Goal: Check status: Check status

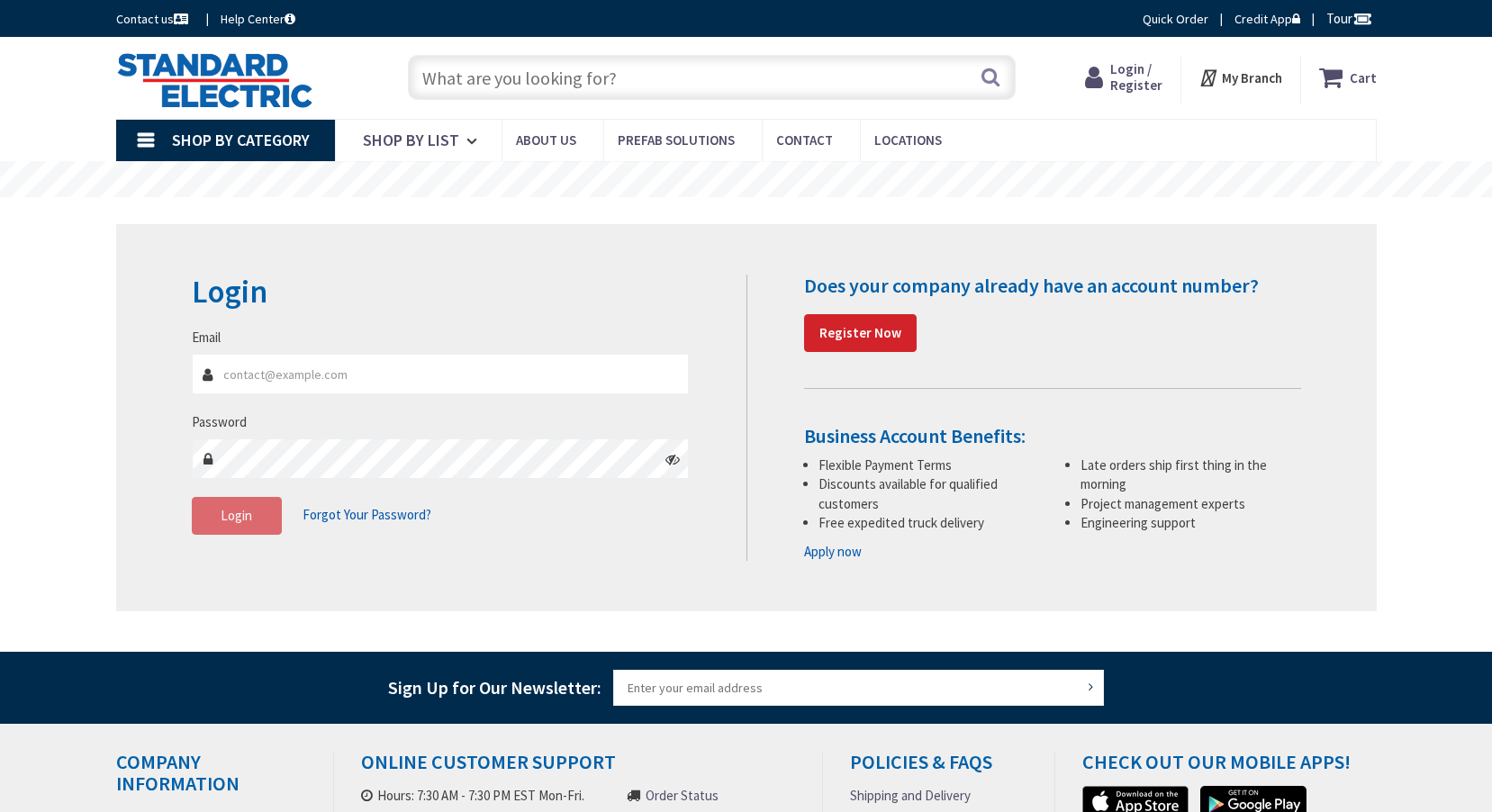
type input "[PERSON_NAME][GEOGRAPHIC_DATA], [GEOGRAPHIC_DATA]"
type input "[PERSON_NAME][EMAIL_ADDRESS][PERSON_NAME][DOMAIN_NAME]"
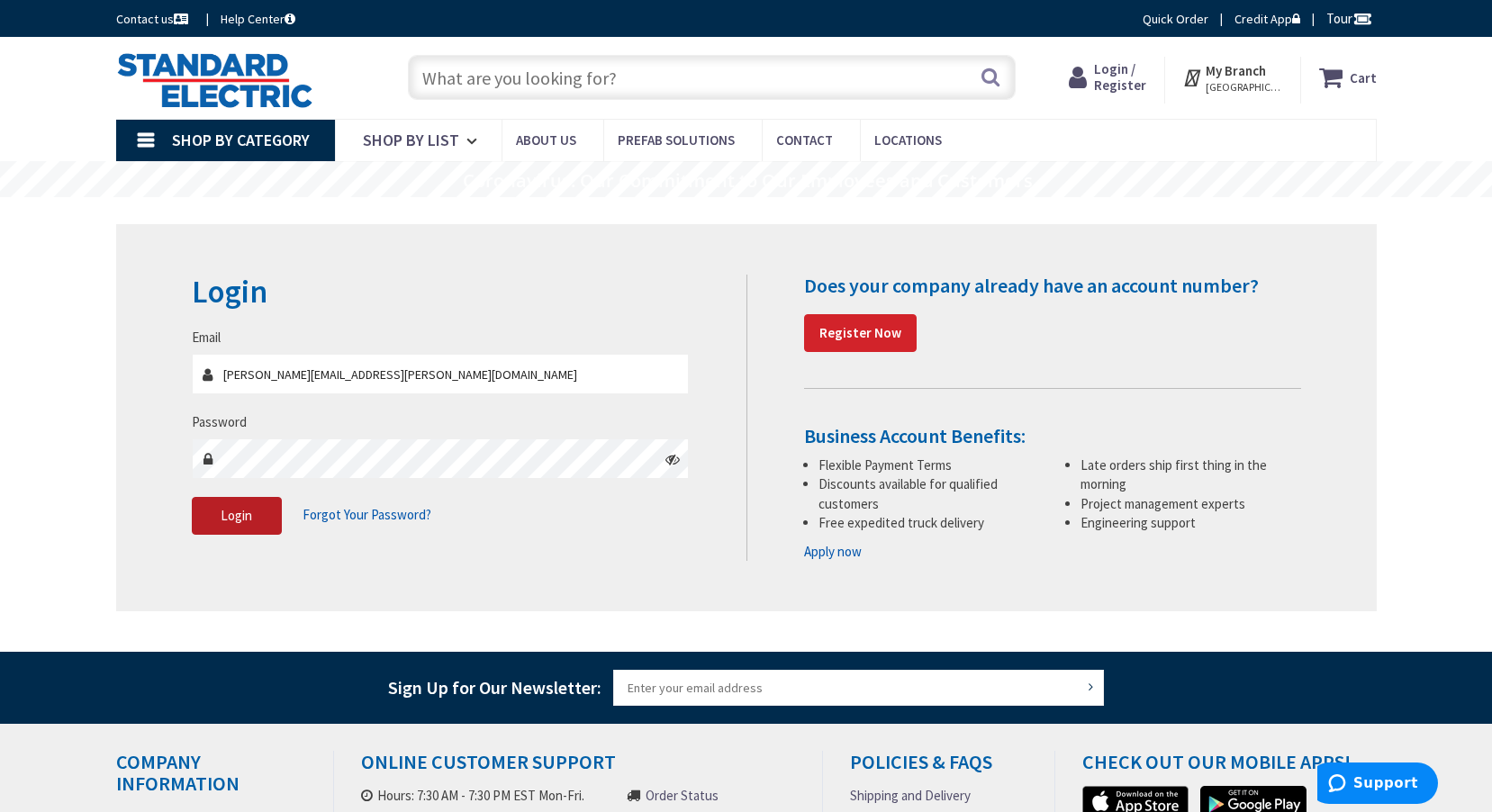
click at [260, 516] on button "Login" at bounding box center [237, 516] width 90 height 38
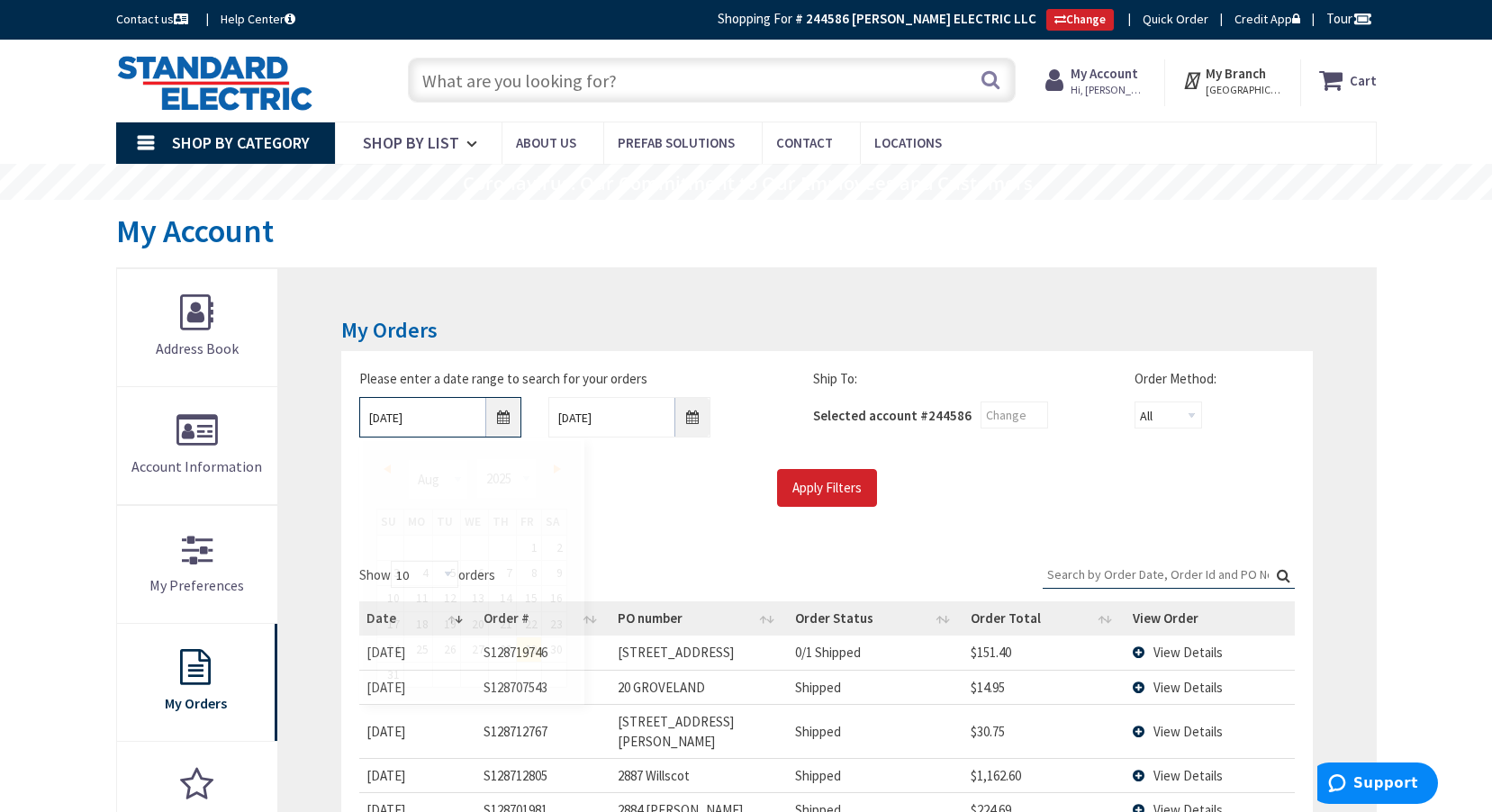
click at [455, 412] on input "8/29/2025" at bounding box center [439, 416] width 162 height 41
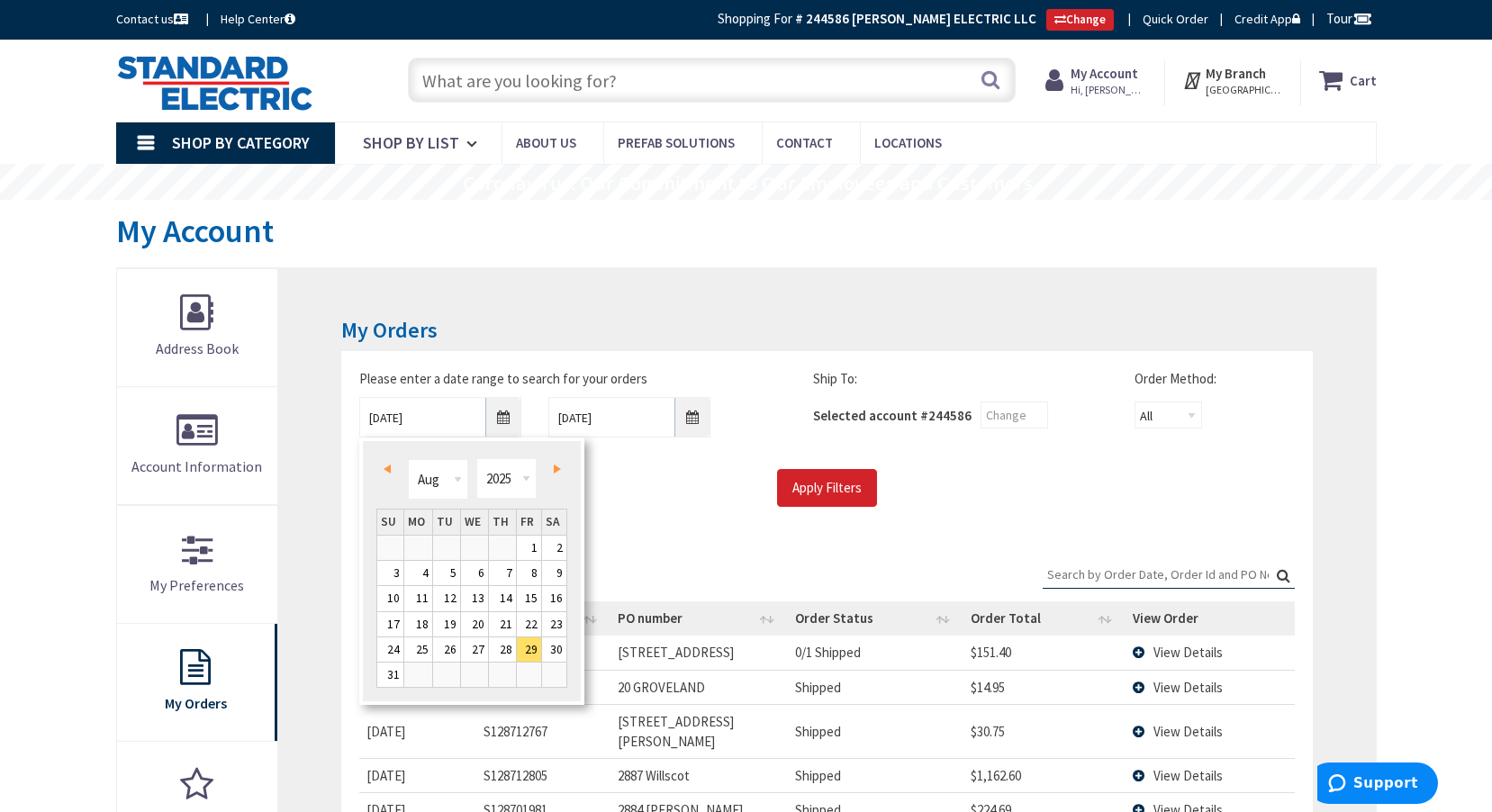
click at [389, 465] on span "Prev" at bounding box center [387, 469] width 8 height 9
click at [390, 468] on span "Prev" at bounding box center [387, 469] width 8 height 9
click at [393, 543] on link "1" at bounding box center [391, 548] width 27 height 25
type input "06/01/2025"
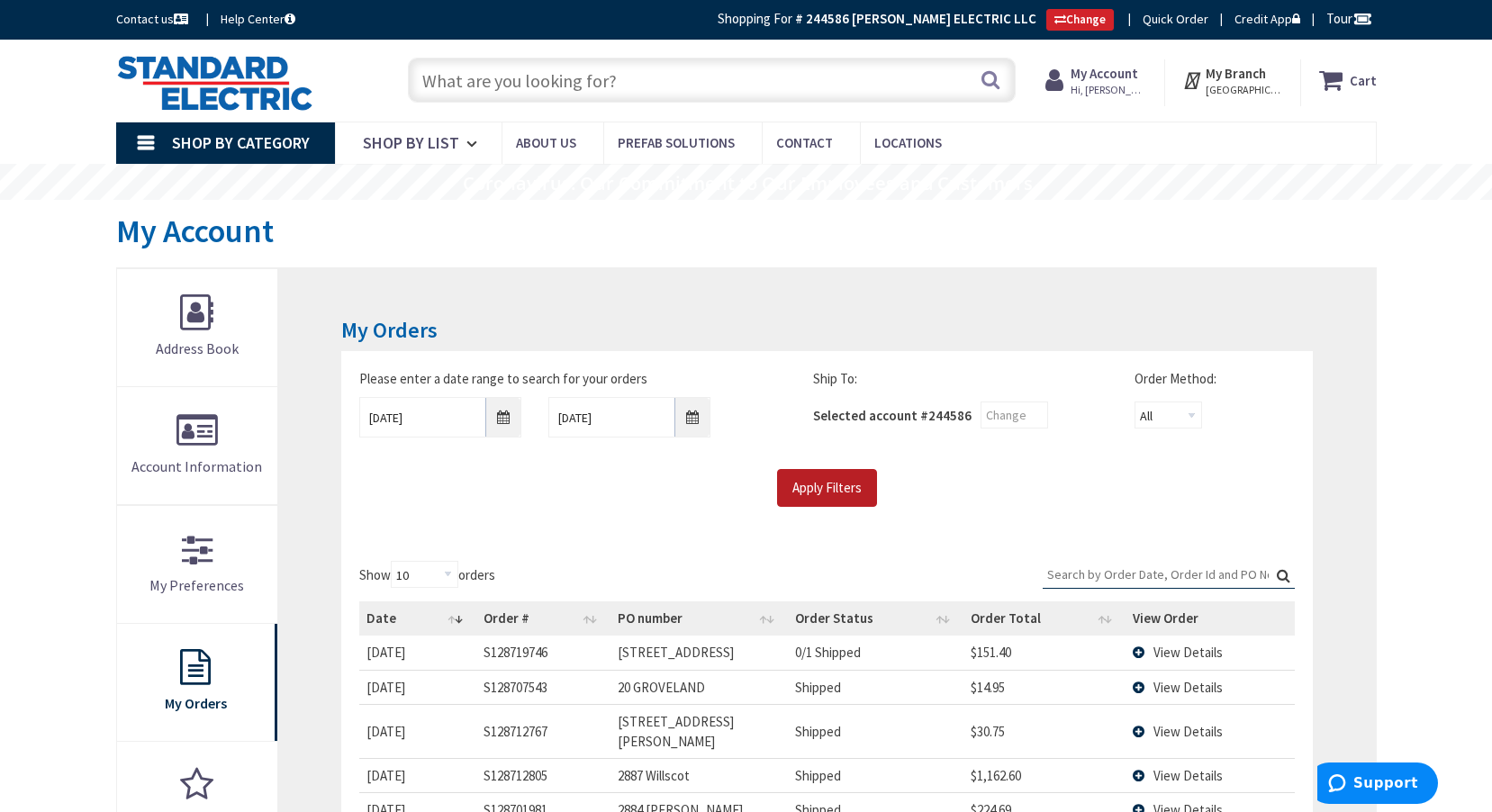
click at [826, 488] on input "Apply Filters" at bounding box center [827, 488] width 100 height 38
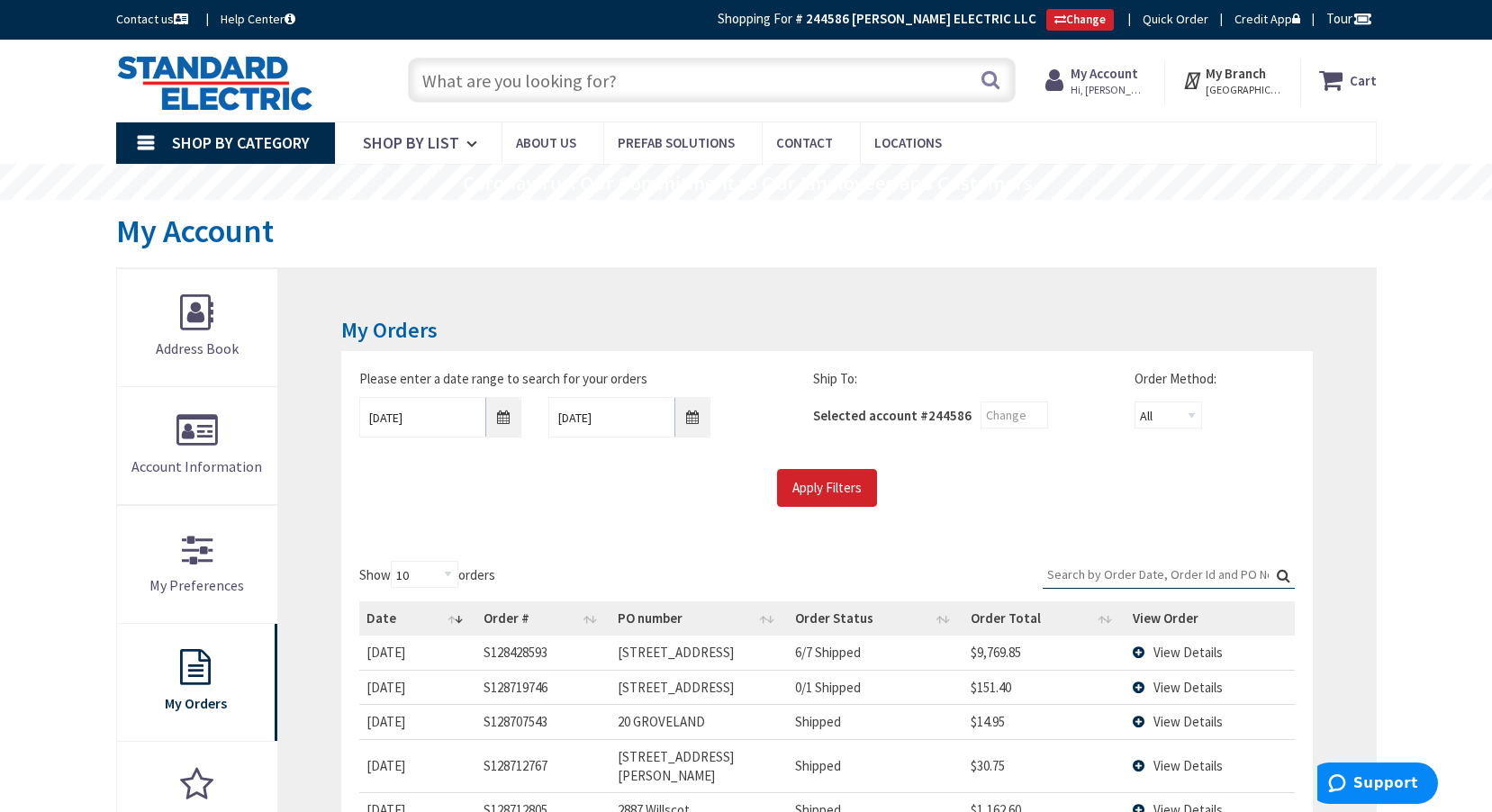
click at [1098, 578] on input "Search:" at bounding box center [1168, 574] width 252 height 27
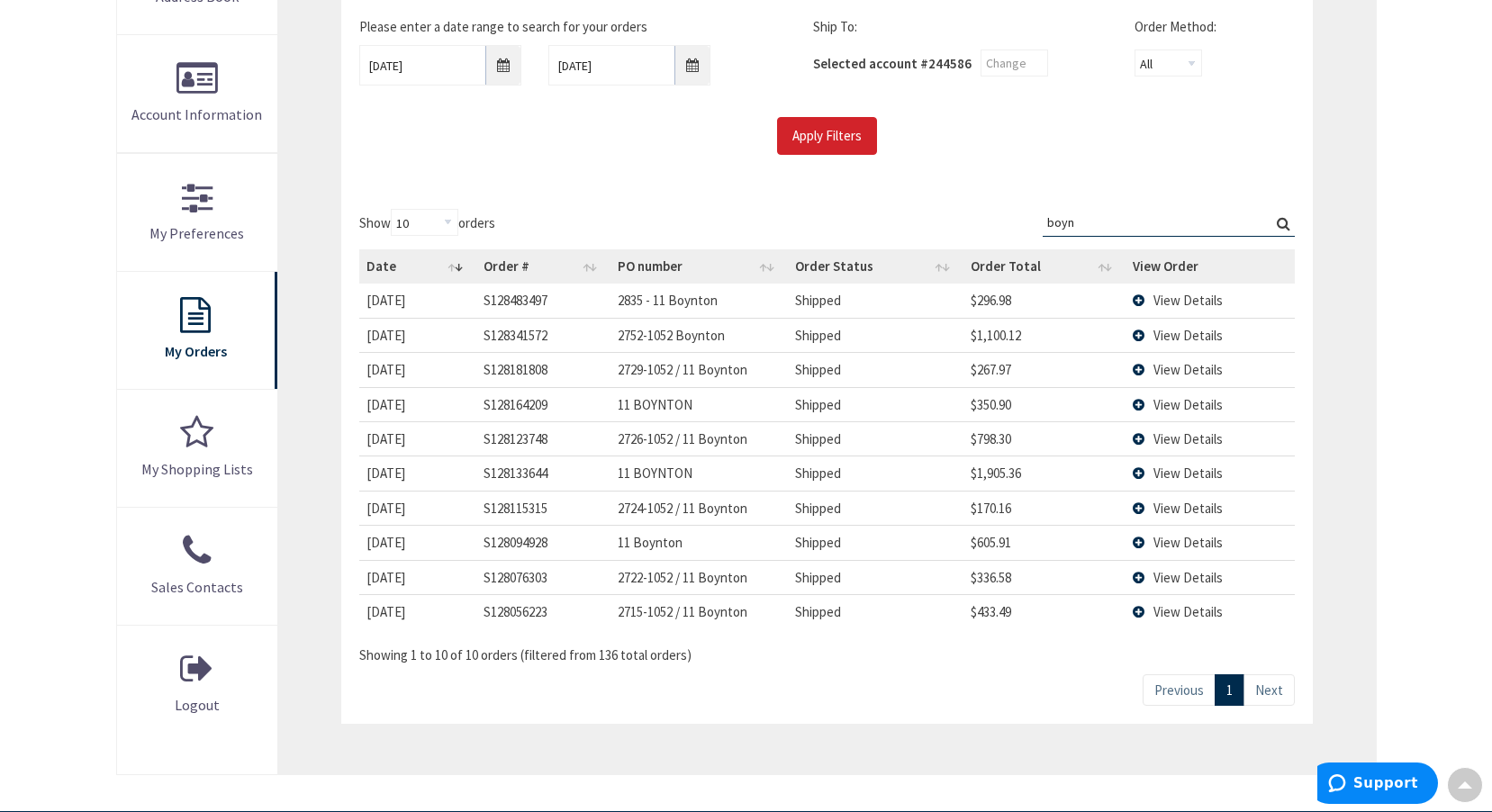
scroll to position [360, 0]
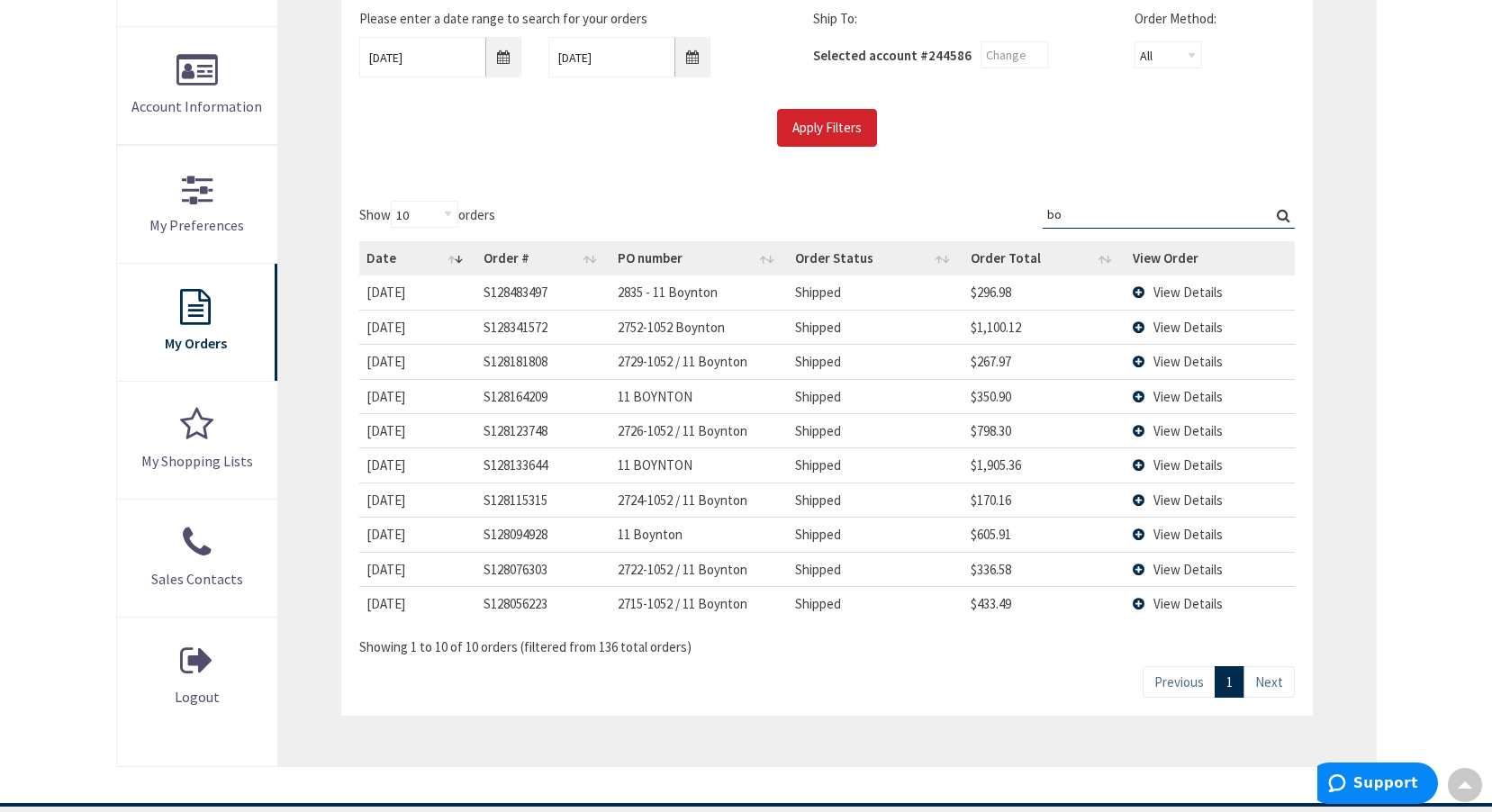
type input "b"
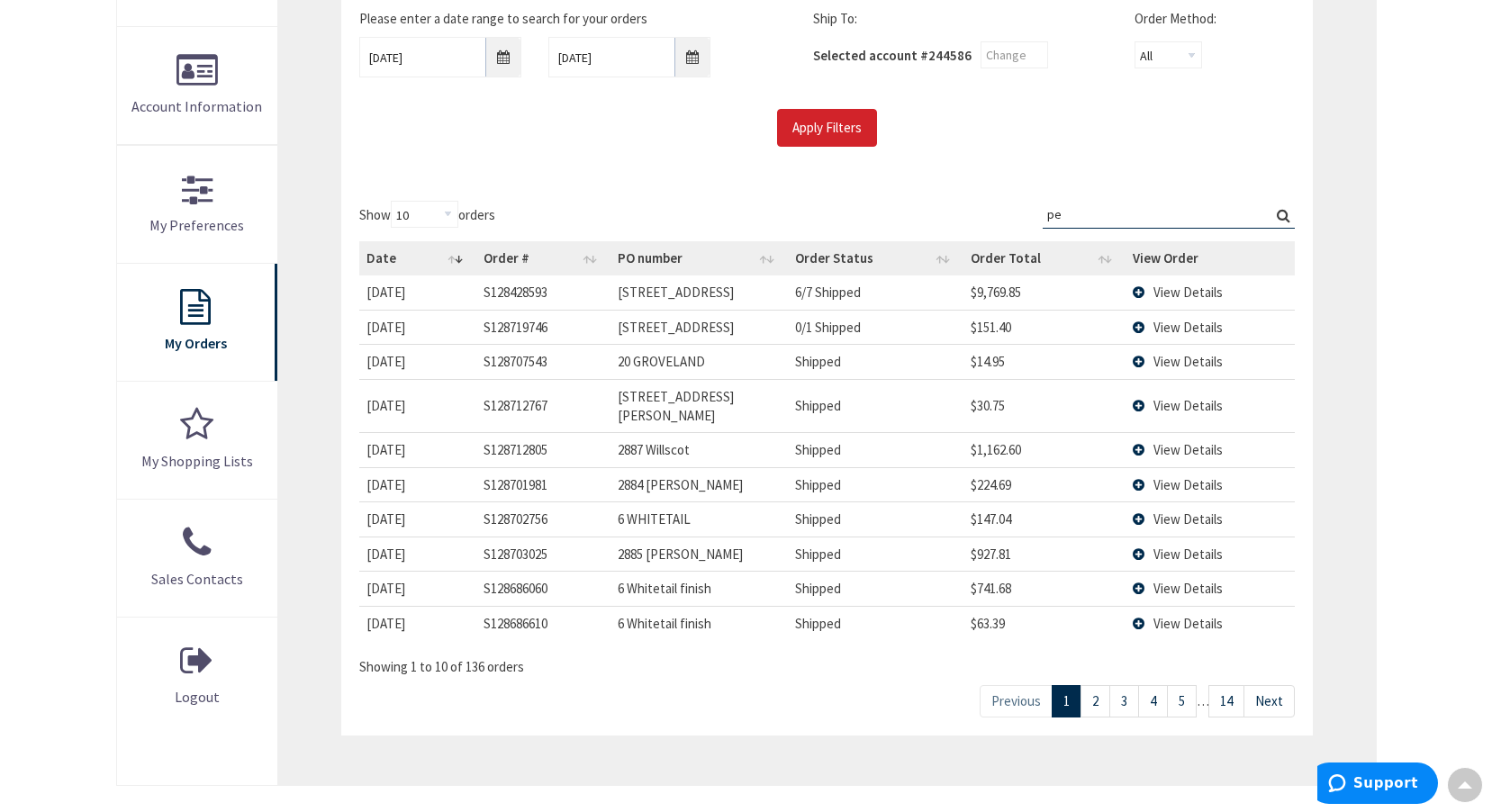
type input "p"
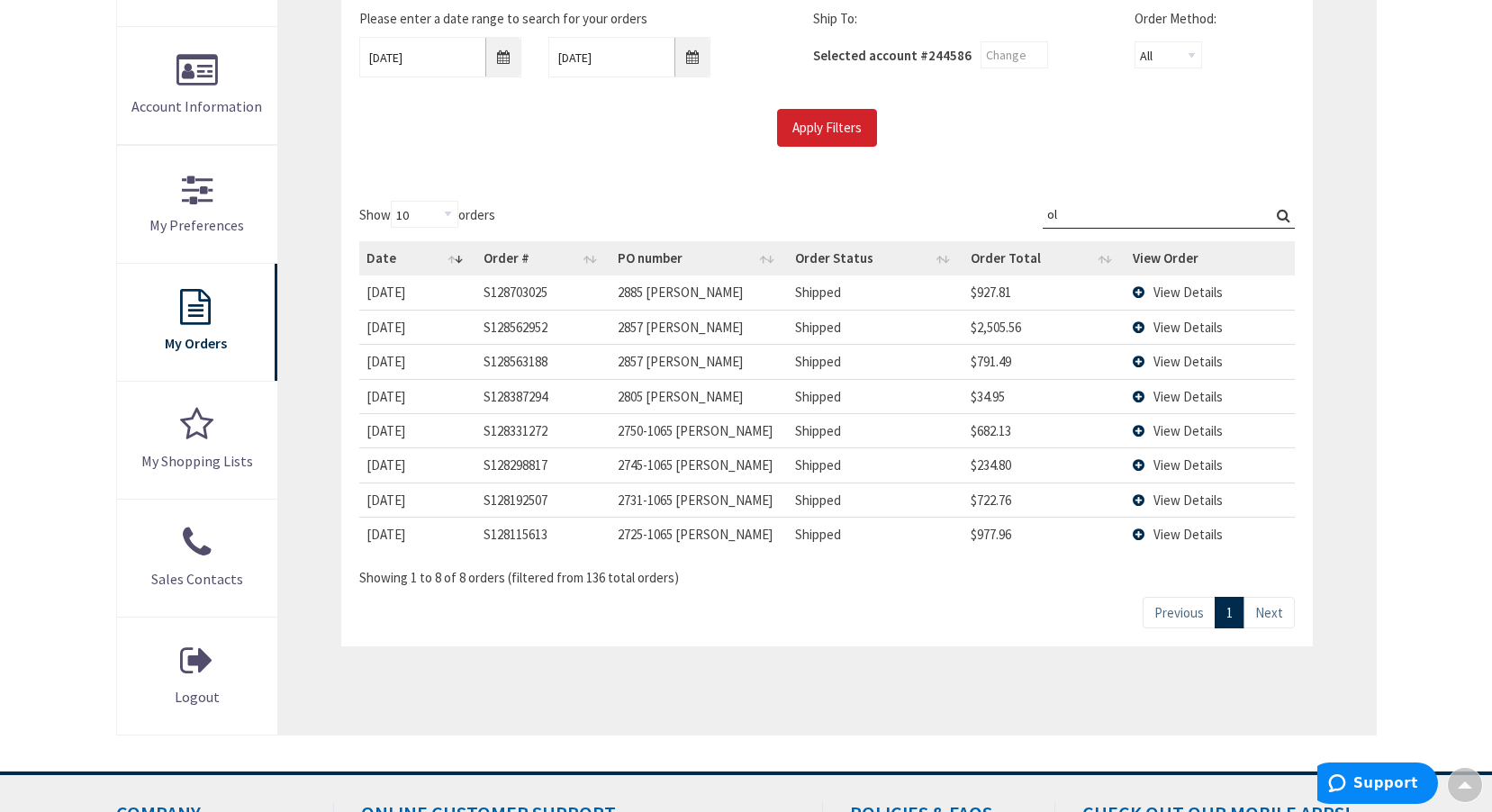
type input "o"
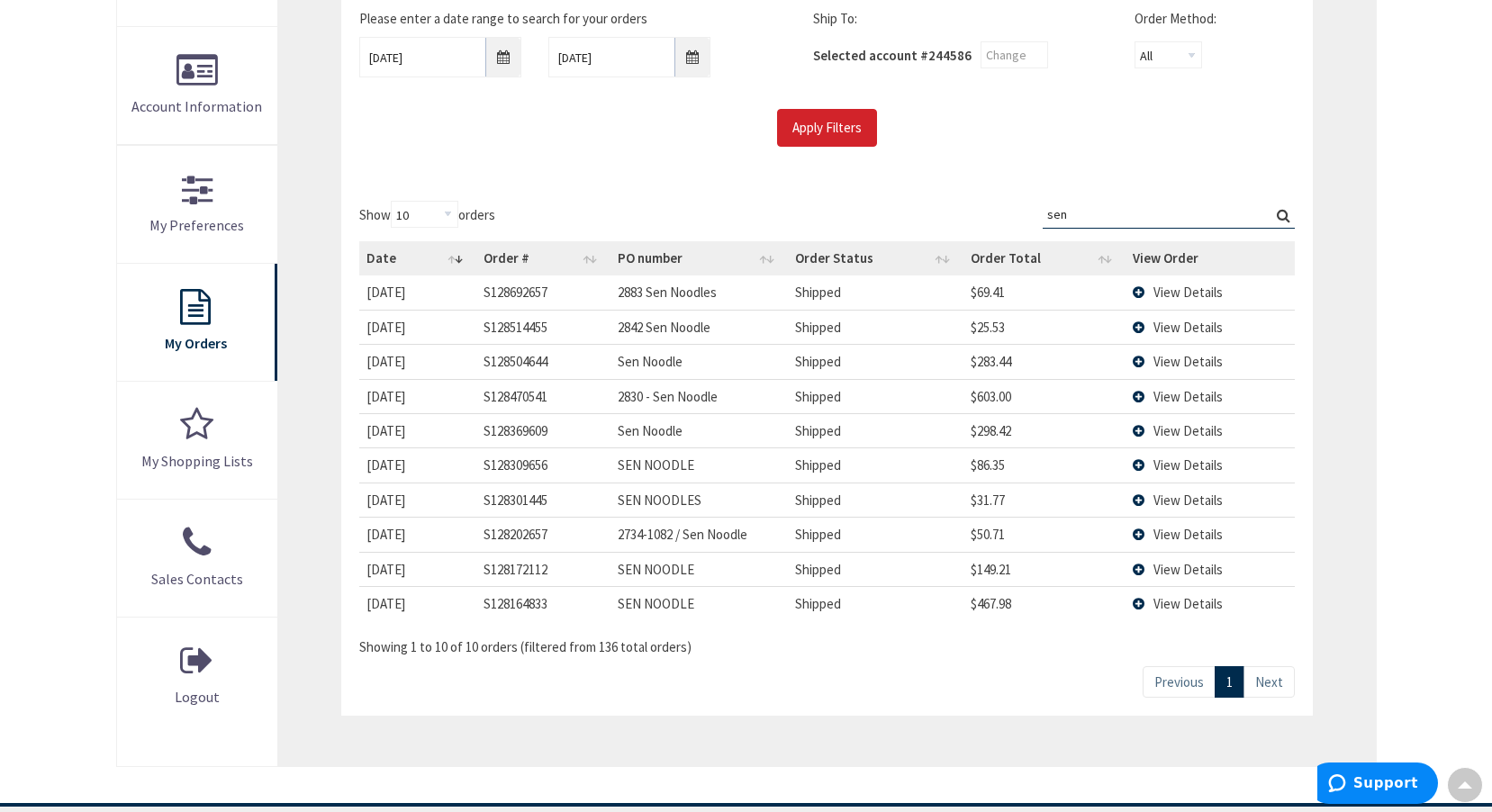
drag, startPoint x: 1079, startPoint y: 210, endPoint x: 1071, endPoint y: 221, distance: 13.6
type input "s"
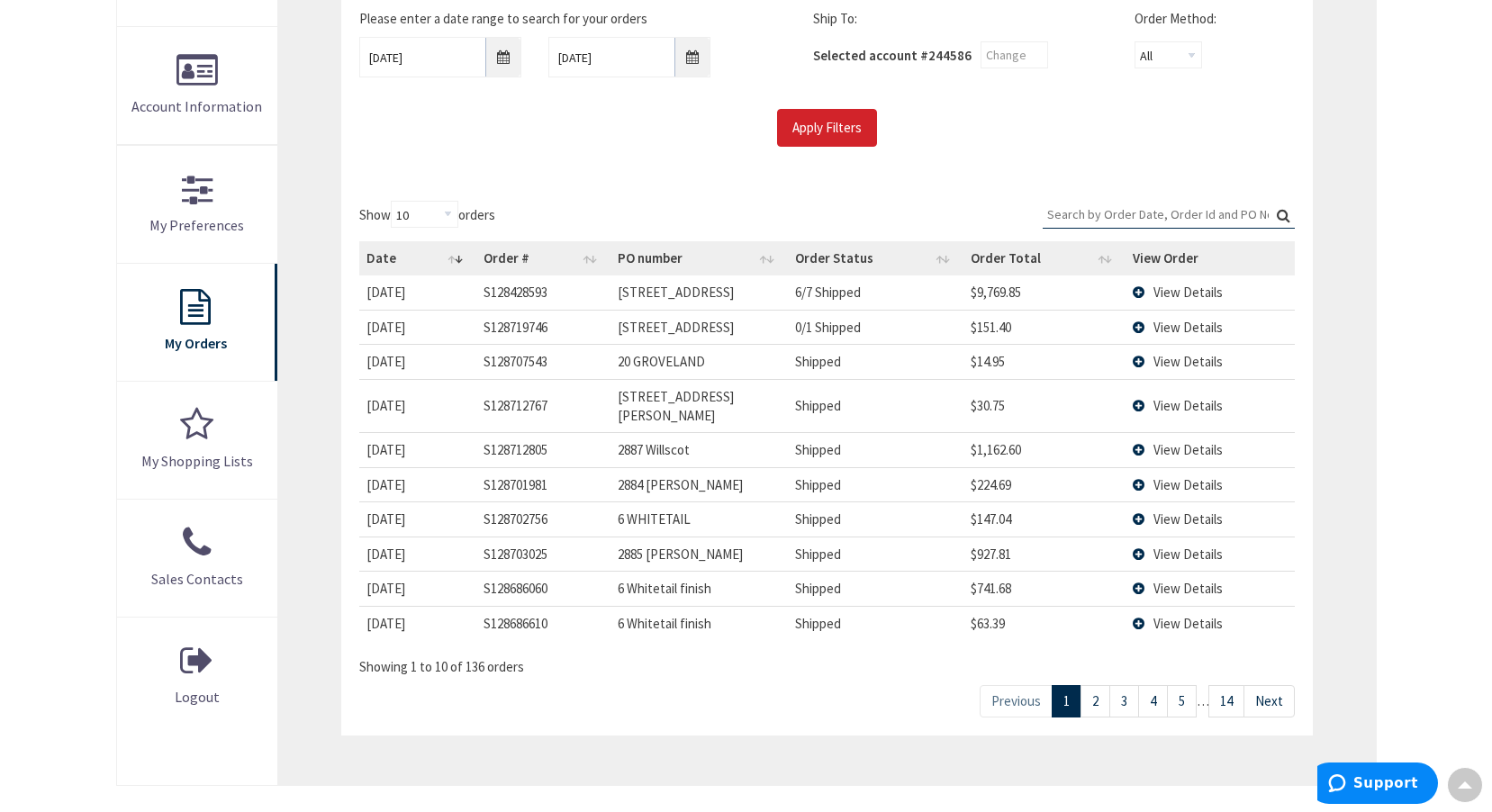
click at [1102, 217] on input "Search:" at bounding box center [1168, 214] width 252 height 27
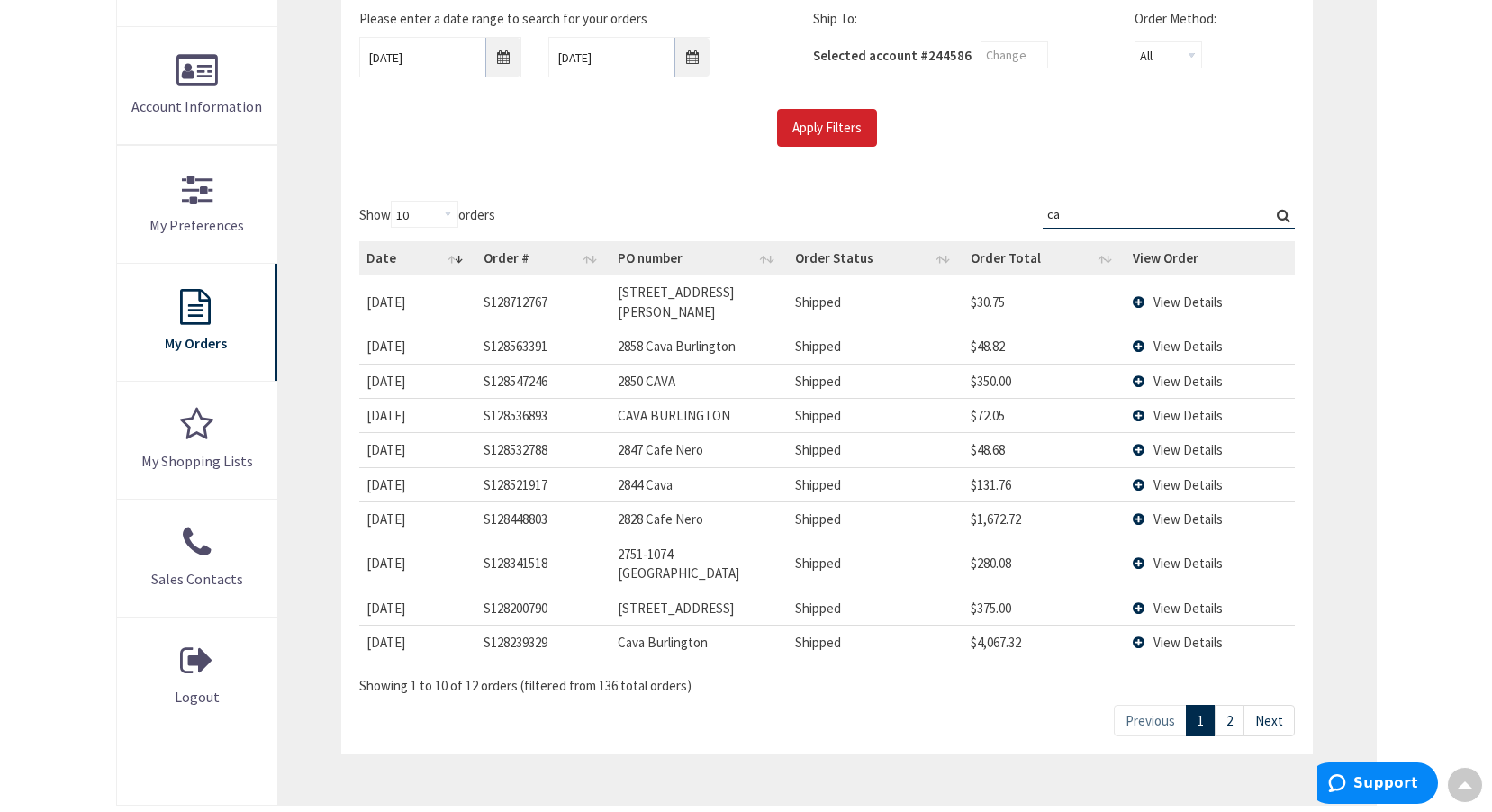
type input "c"
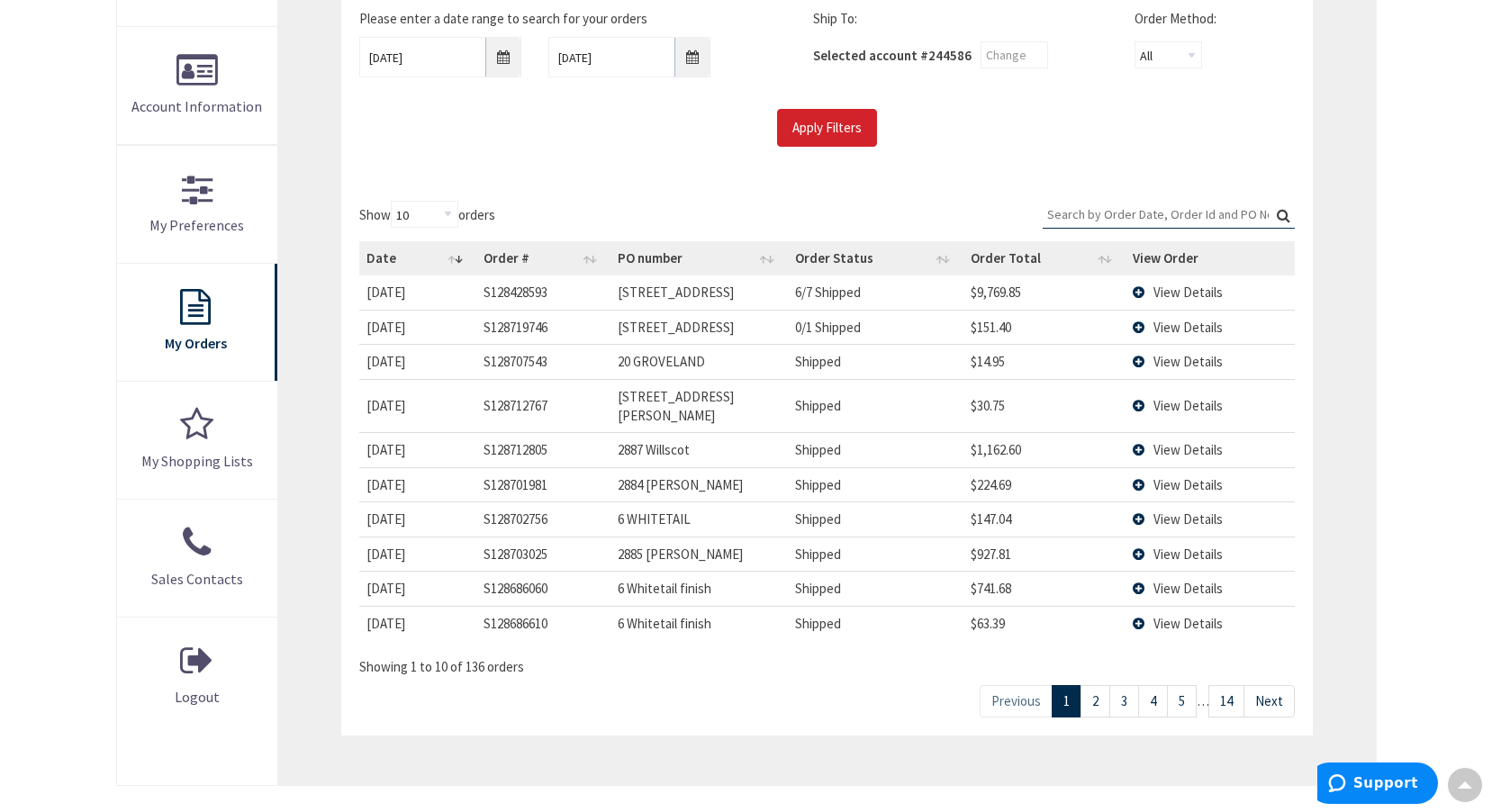
click at [1122, 212] on input "Search:" at bounding box center [1168, 214] width 252 height 27
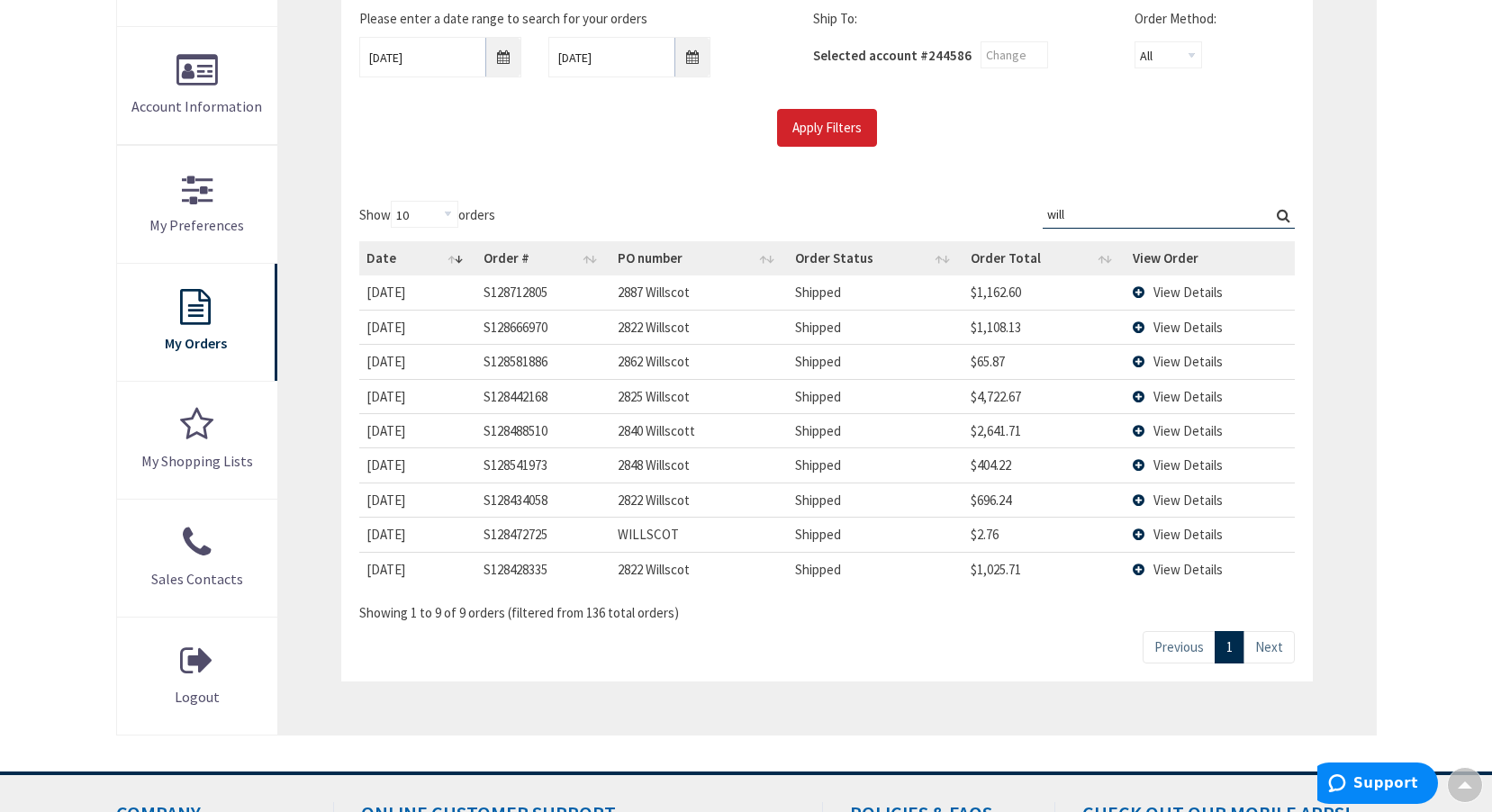
click at [1136, 499] on td "View Details" at bounding box center [1210, 500] width 169 height 34
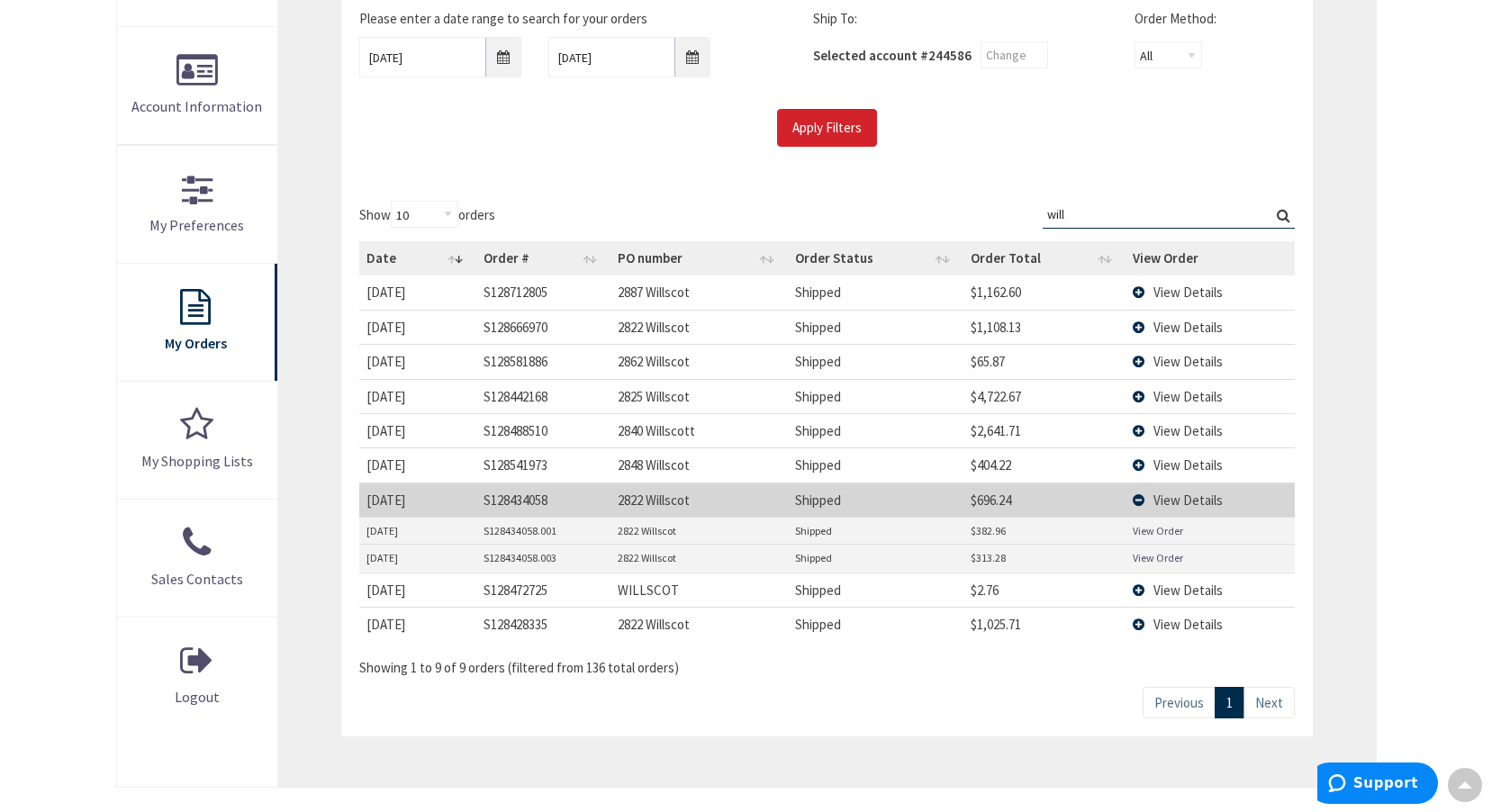
click at [1147, 499] on td "View Details" at bounding box center [1210, 500] width 169 height 34
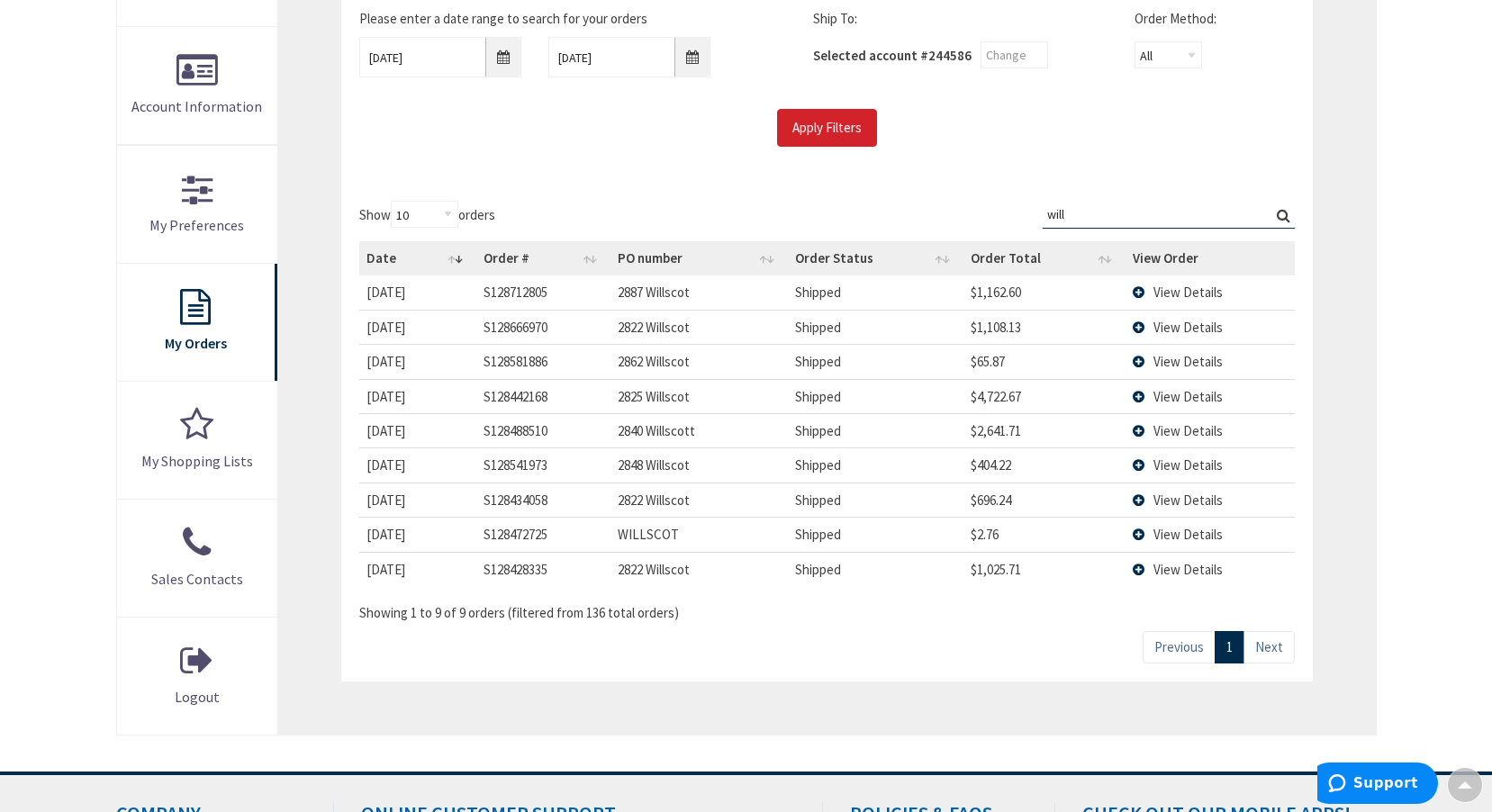
click at [1141, 398] on td "View Details" at bounding box center [1210, 396] width 169 height 34
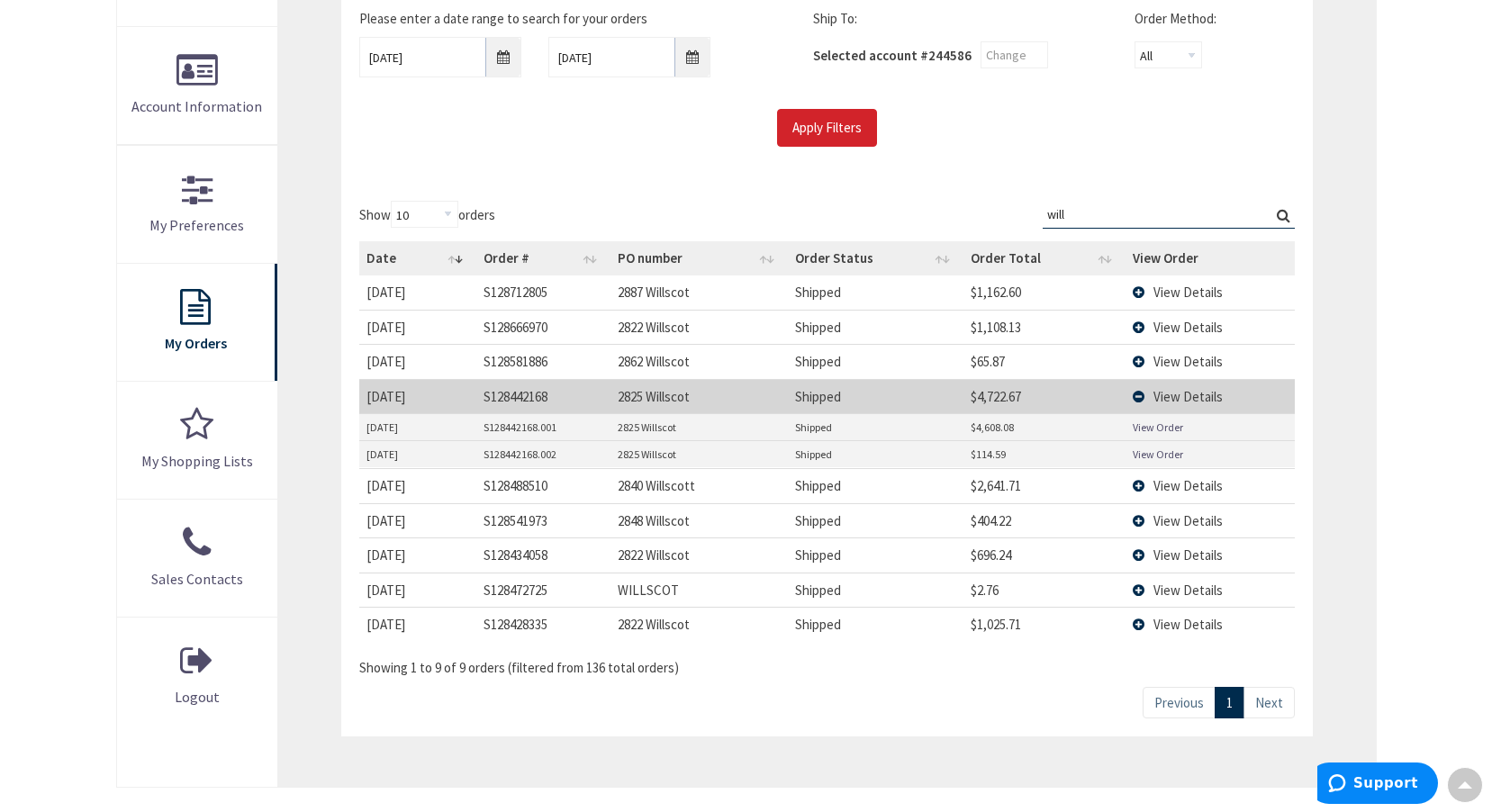
click at [1141, 396] on td "View Details" at bounding box center [1210, 396] width 169 height 34
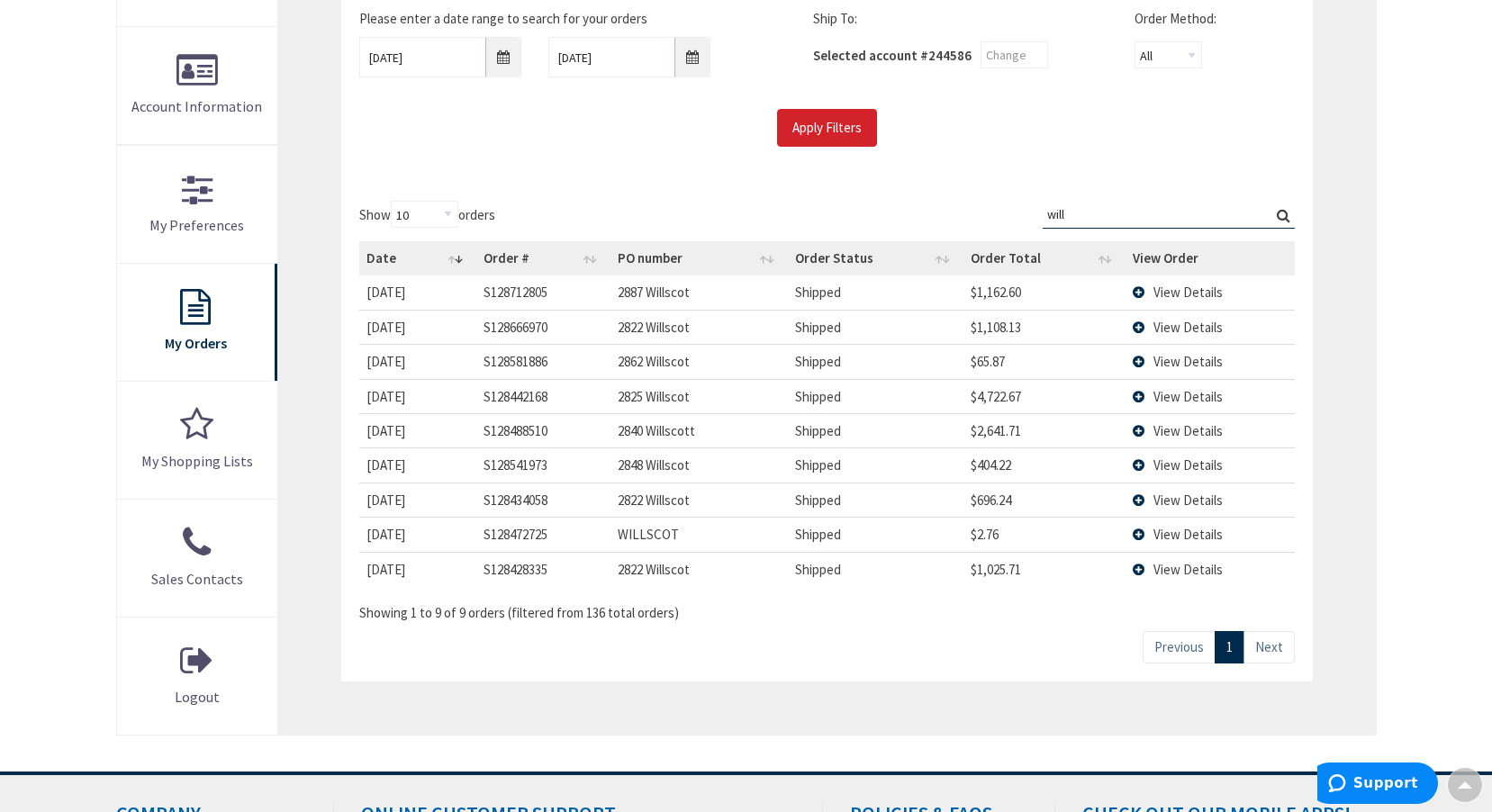
click at [1097, 216] on input "will" at bounding box center [1168, 214] width 252 height 27
type input "w"
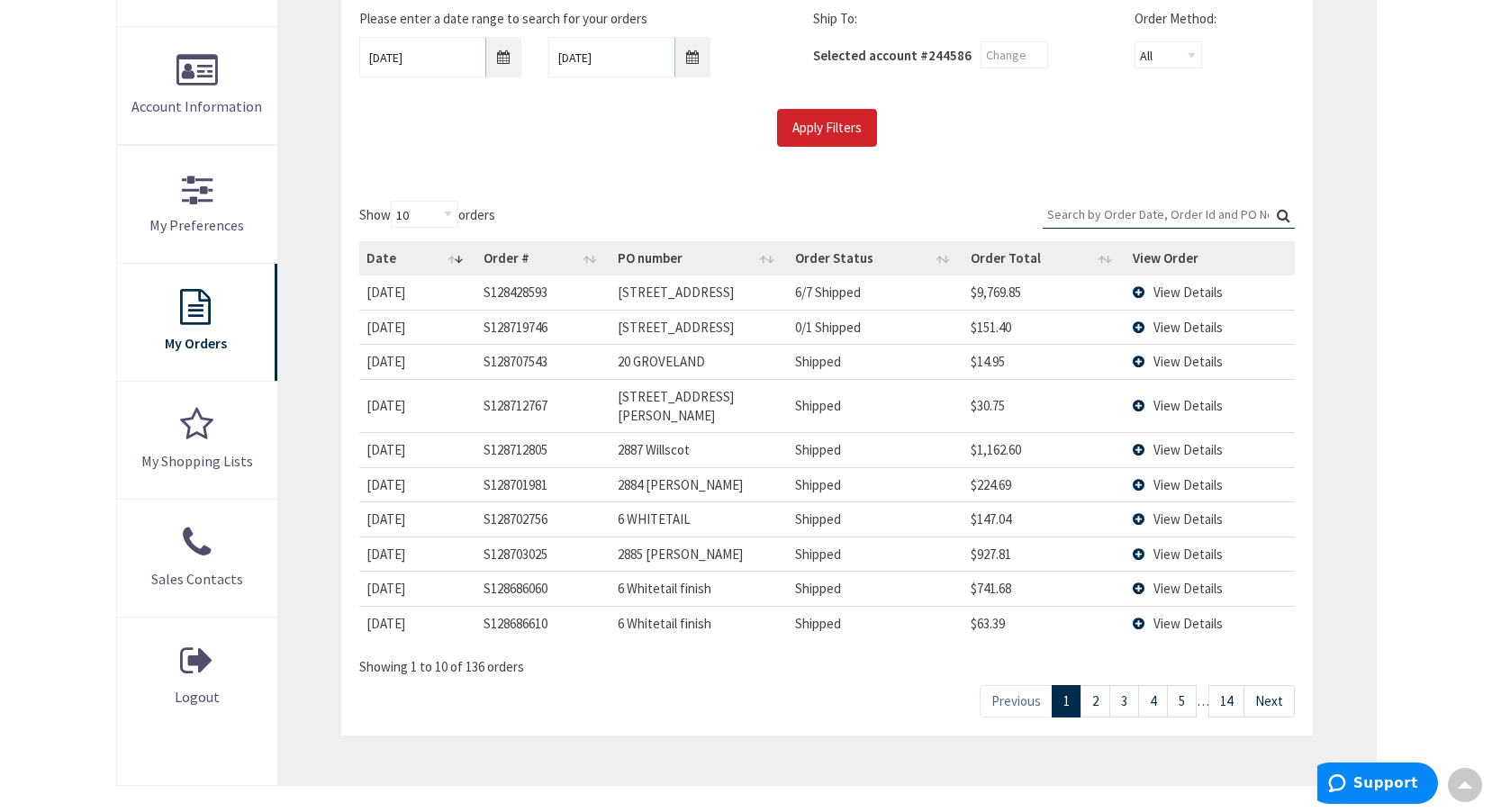
click at [1140, 219] on input "Search:" at bounding box center [1168, 214] width 252 height 27
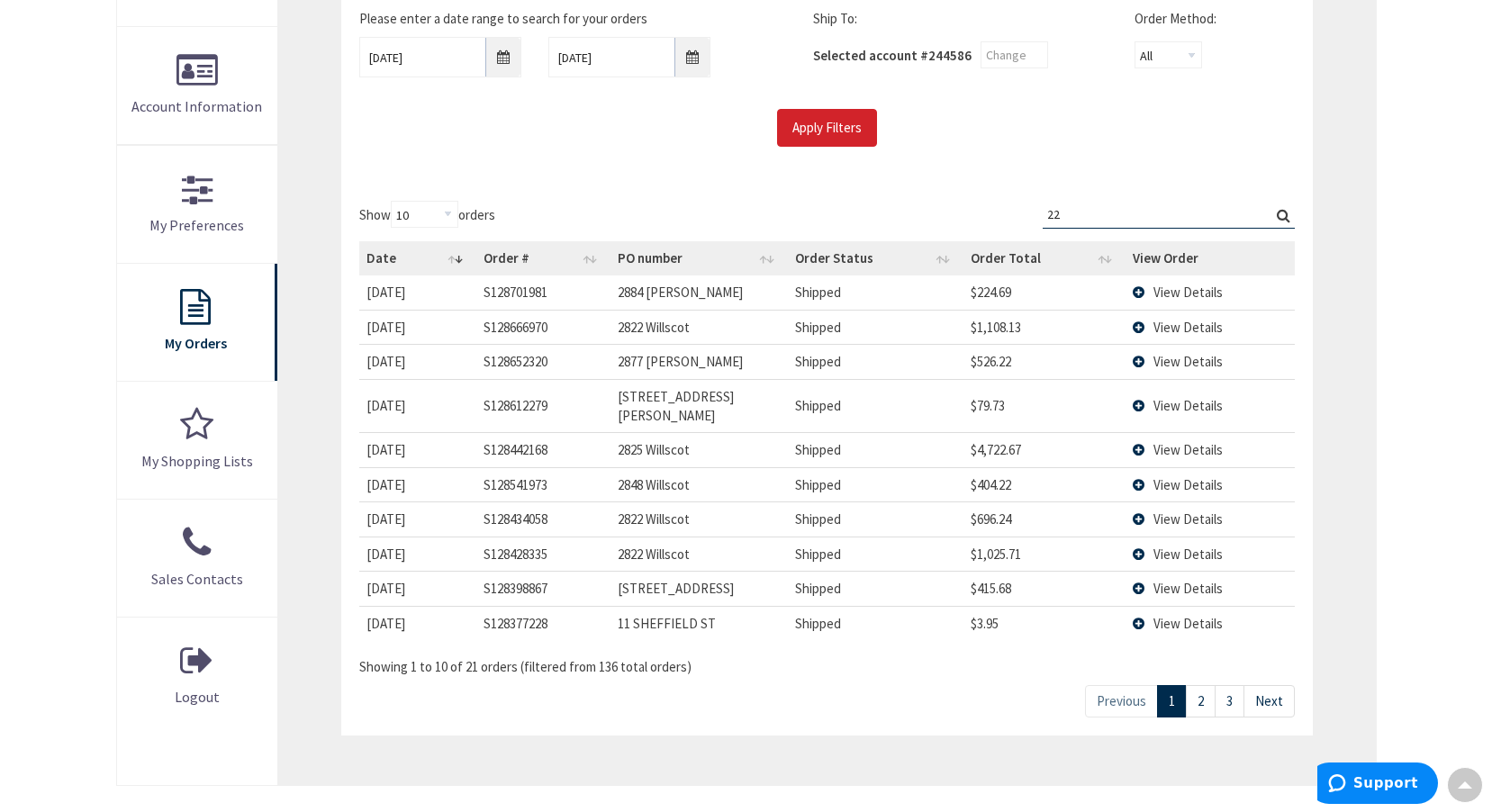
type input "2"
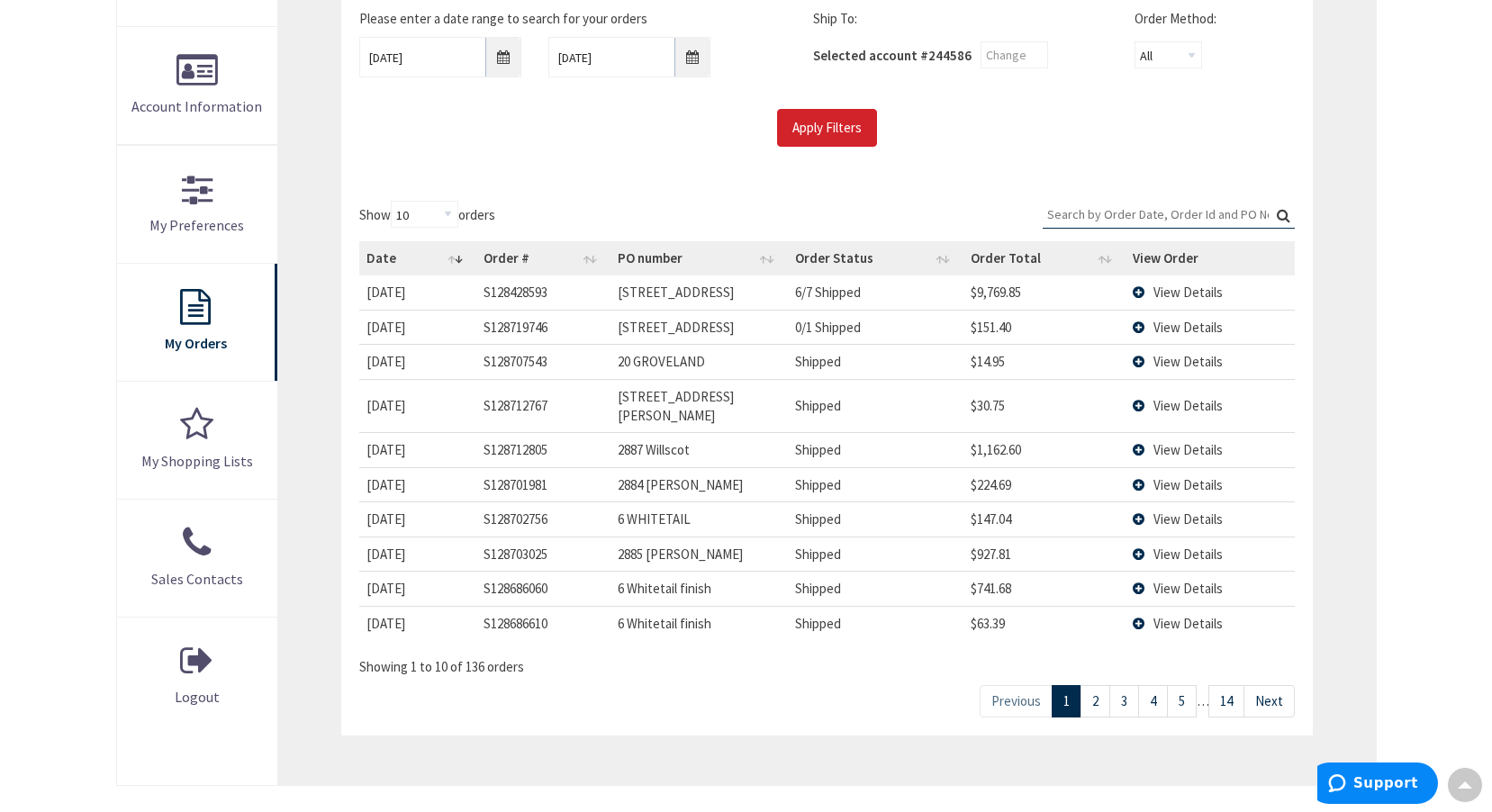
click at [1168, 209] on input "Search:" at bounding box center [1168, 214] width 252 height 27
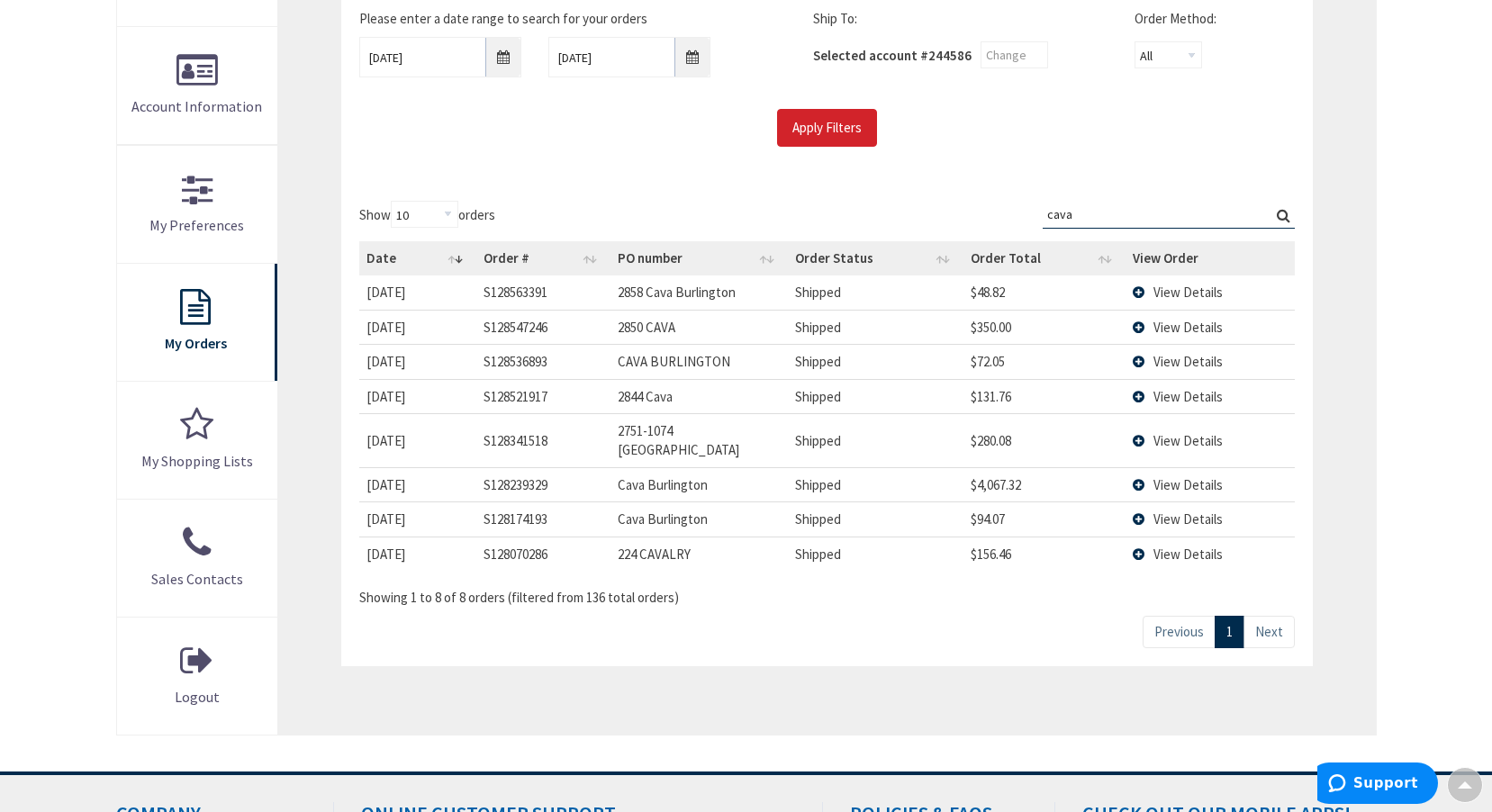
click at [1141, 288] on td "View Details" at bounding box center [1210, 291] width 169 height 33
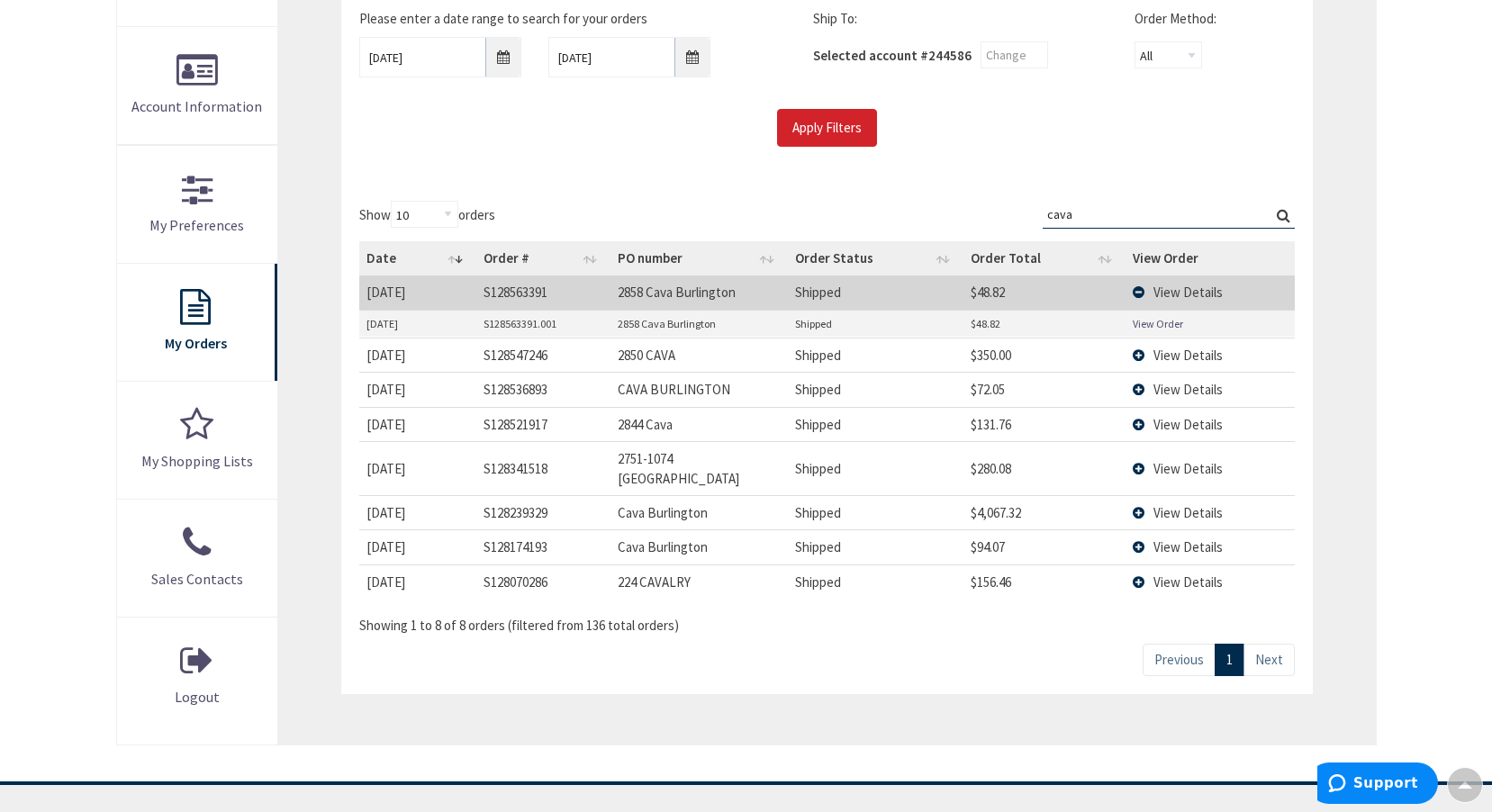
click at [1163, 322] on link "View Order" at bounding box center [1158, 324] width 50 height 15
click at [1142, 355] on td "View Details" at bounding box center [1210, 355] width 169 height 34
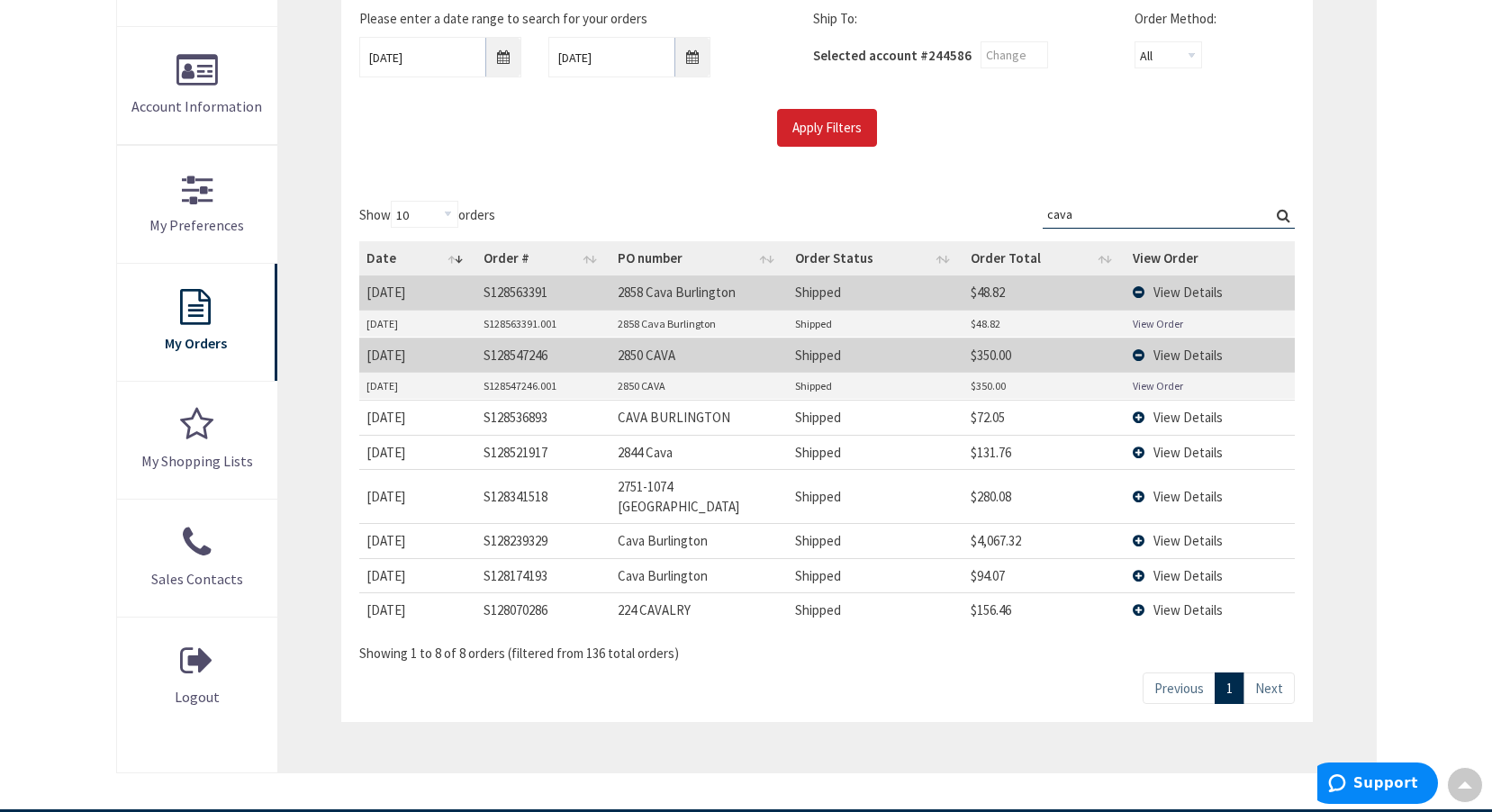
click at [1161, 385] on link "View Order" at bounding box center [1158, 385] width 50 height 15
click at [1136, 451] on td "View Details" at bounding box center [1210, 451] width 169 height 34
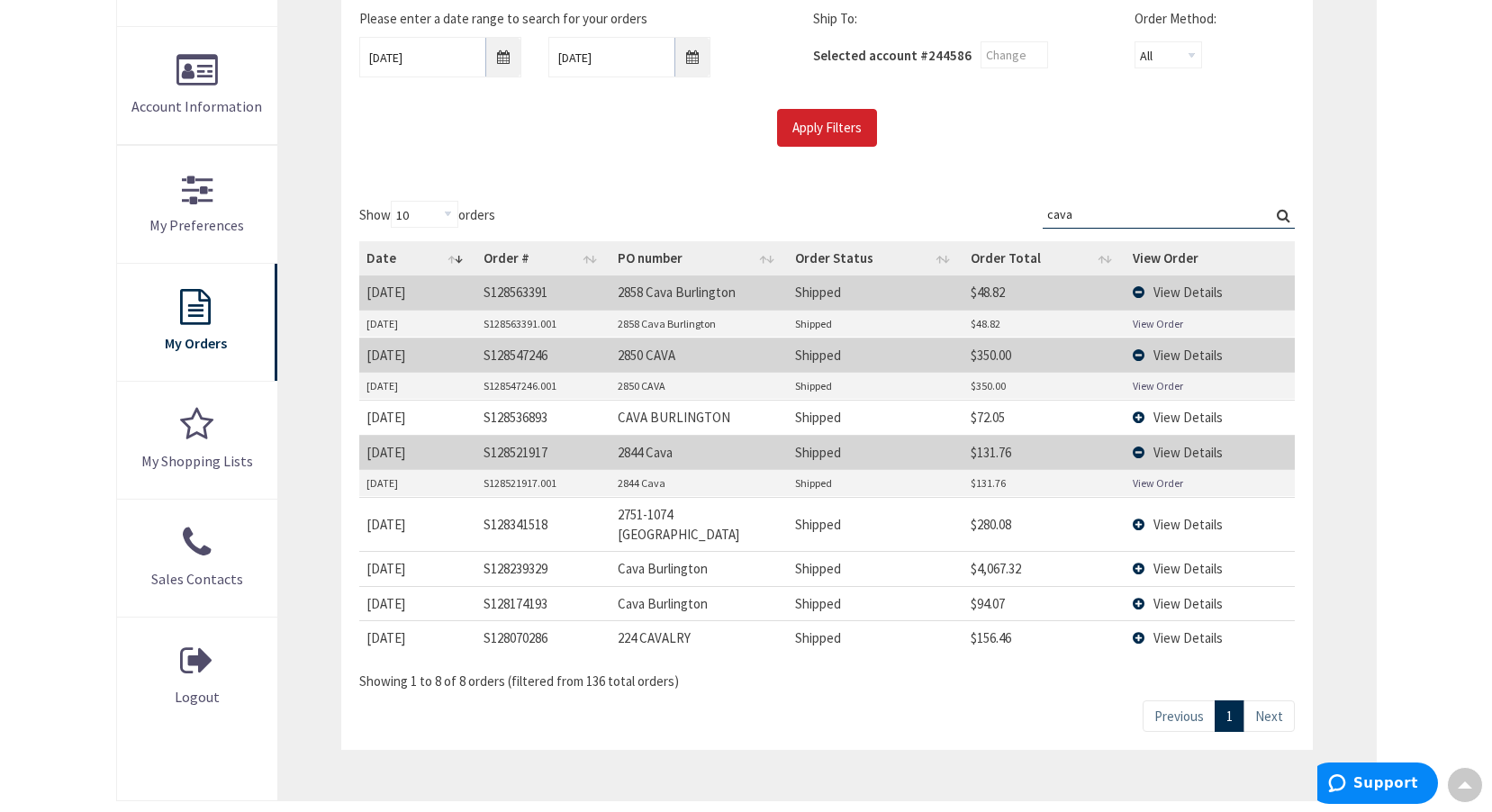
click at [1159, 481] on link "View Order" at bounding box center [1158, 483] width 50 height 15
click at [1139, 515] on td "View Details" at bounding box center [1210, 523] width 169 height 54
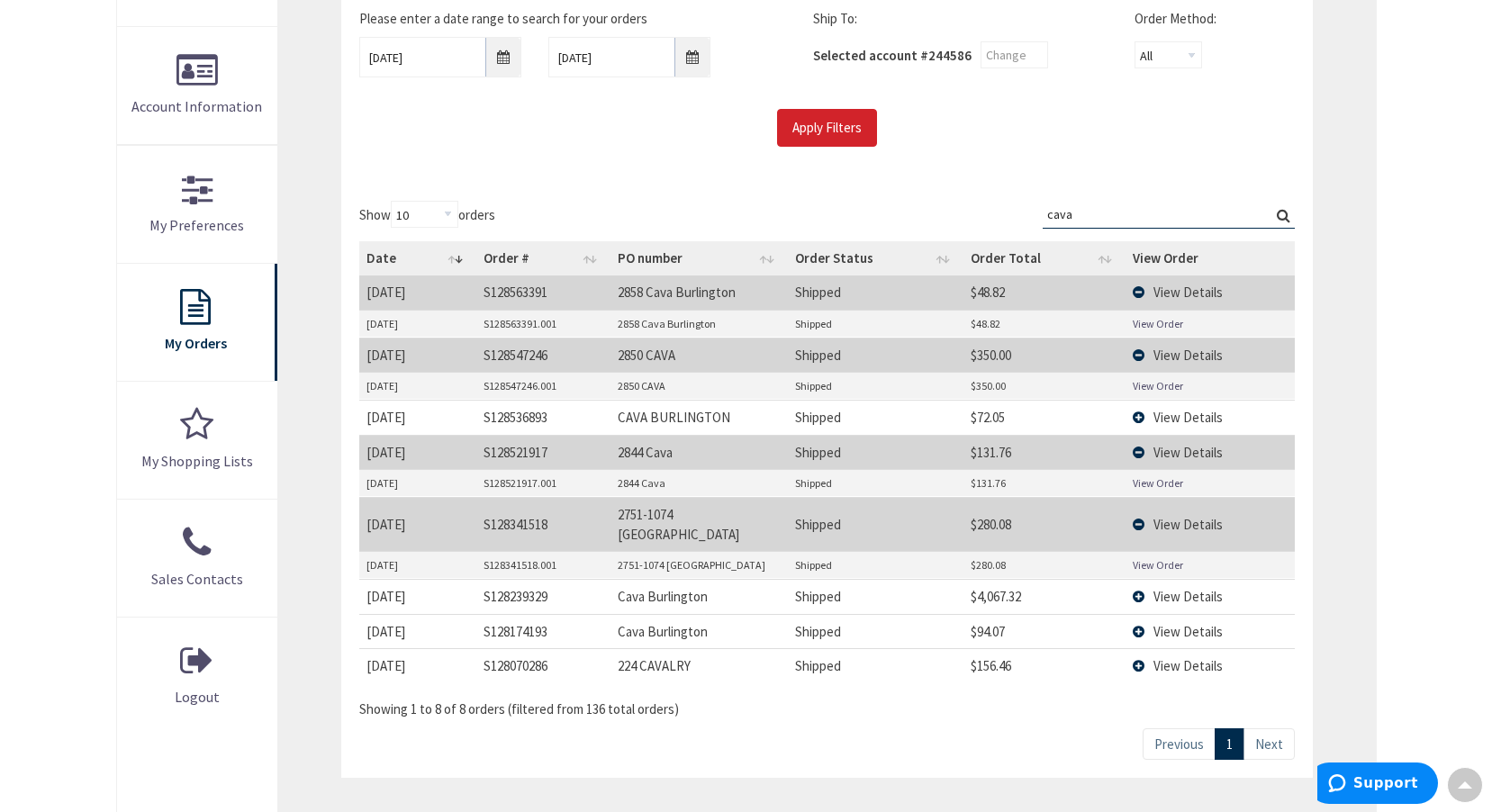
click at [1154, 557] on link "View Order" at bounding box center [1158, 565] width 50 height 15
click at [1138, 579] on td "View Details" at bounding box center [1210, 596] width 169 height 34
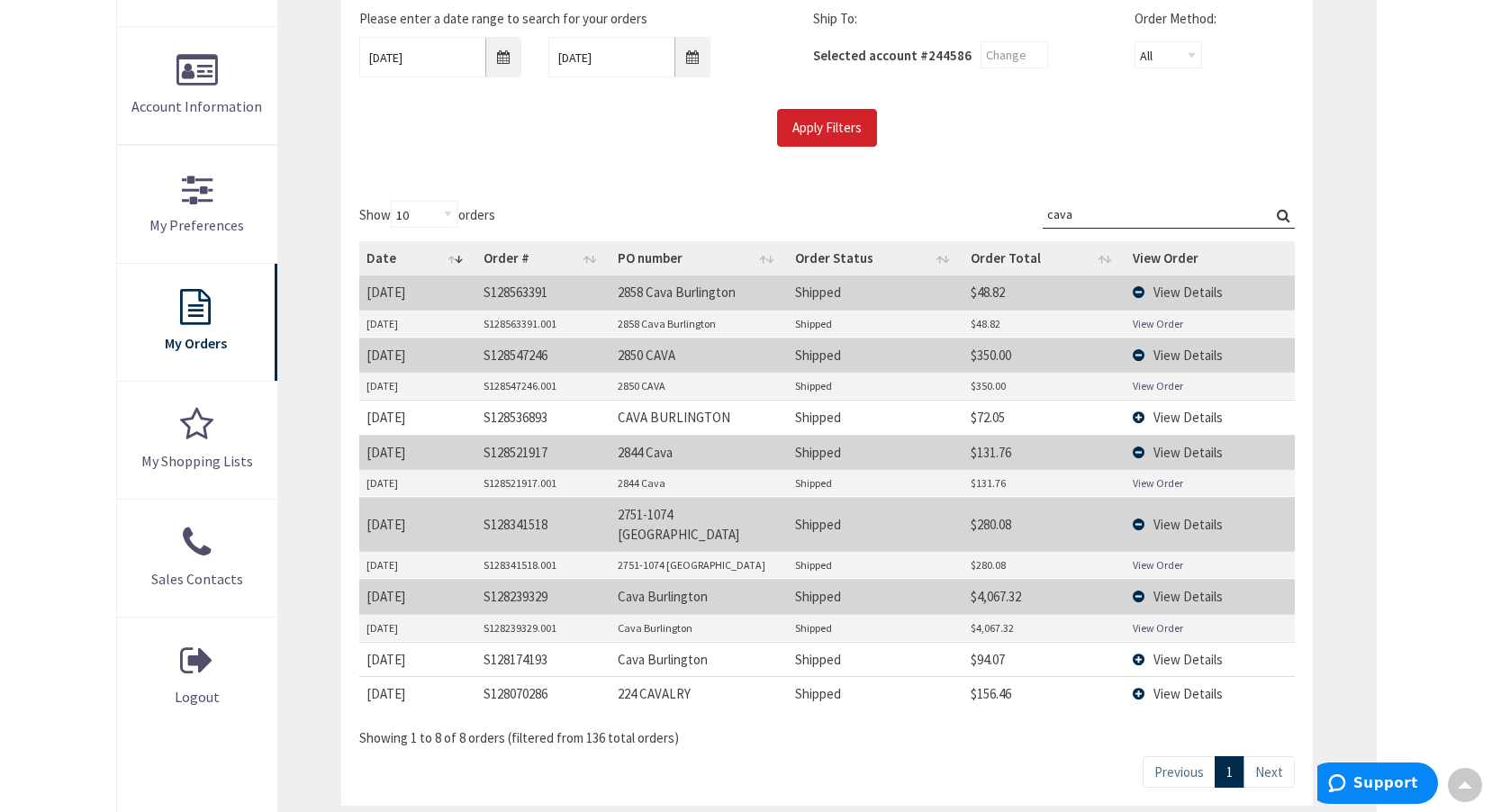
click at [1152, 620] on link "View Order" at bounding box center [1158, 627] width 50 height 15
click at [1141, 644] on td "View Details" at bounding box center [1210, 659] width 169 height 34
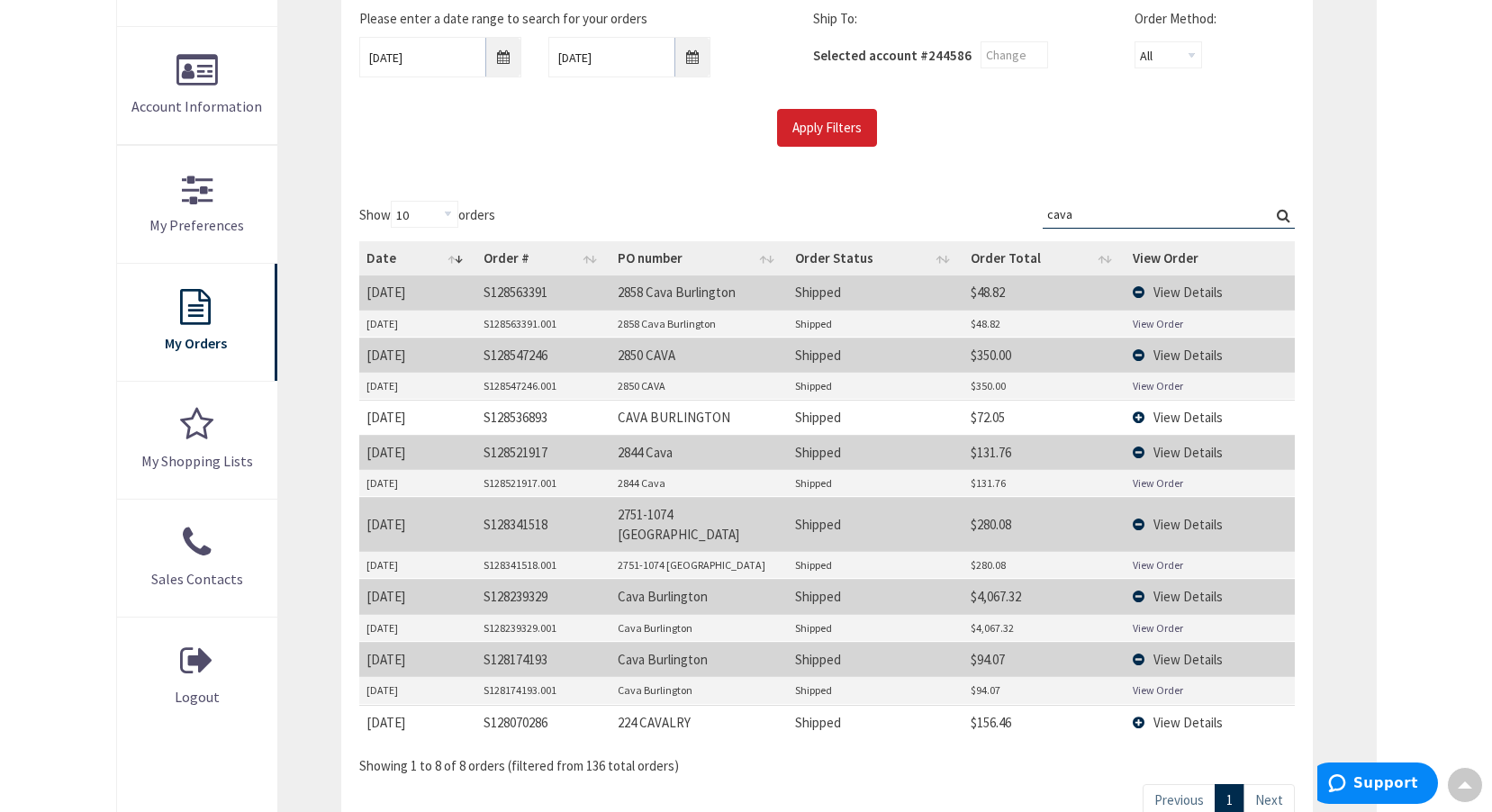
click at [1149, 682] on link "View Order" at bounding box center [1158, 690] width 50 height 15
click at [1138, 705] on td "View Details" at bounding box center [1210, 722] width 169 height 34
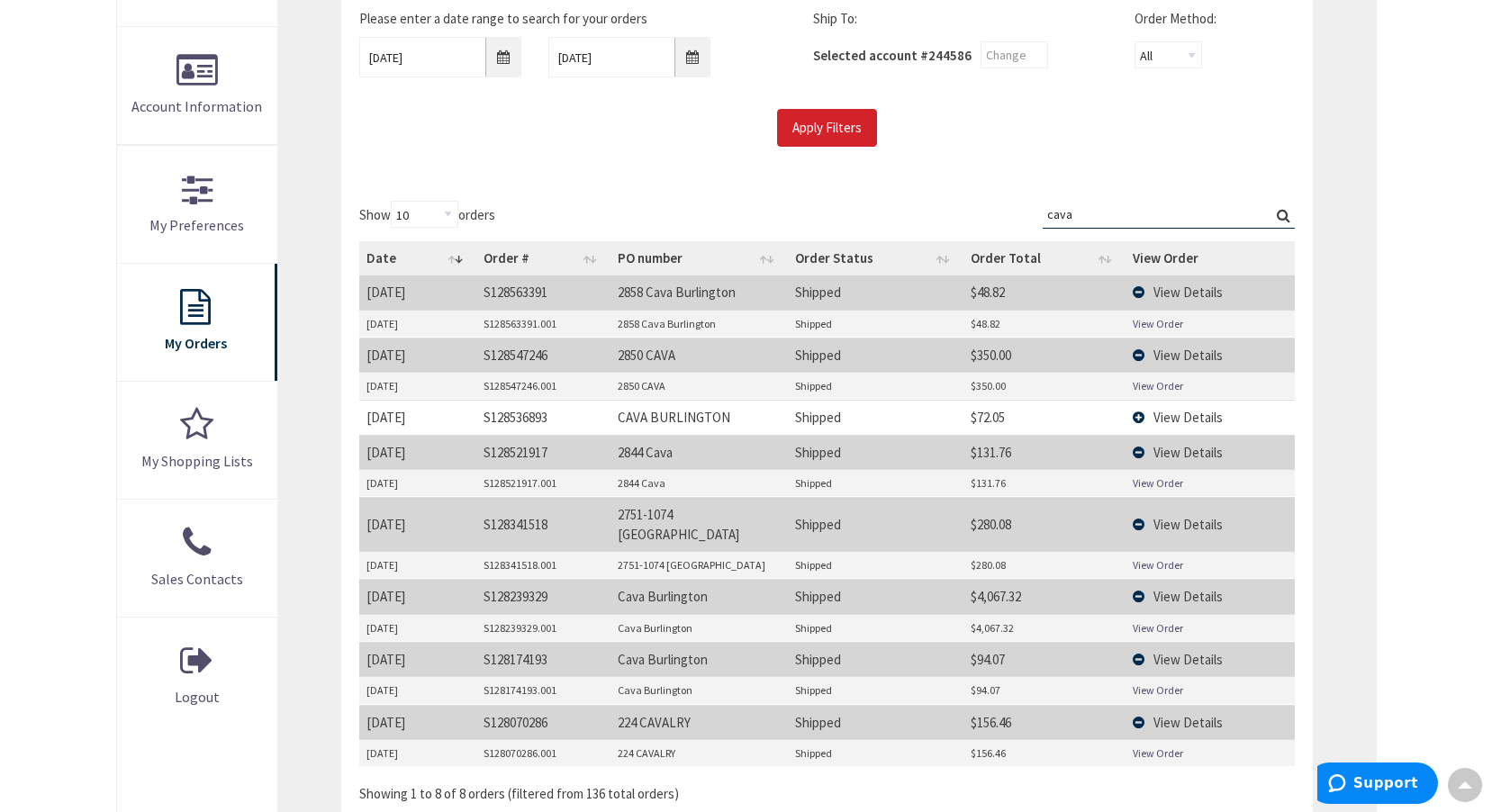
click at [1158, 746] on link "View Order" at bounding box center [1158, 753] width 50 height 15
click at [1092, 211] on input "cava" at bounding box center [1168, 214] width 252 height 27
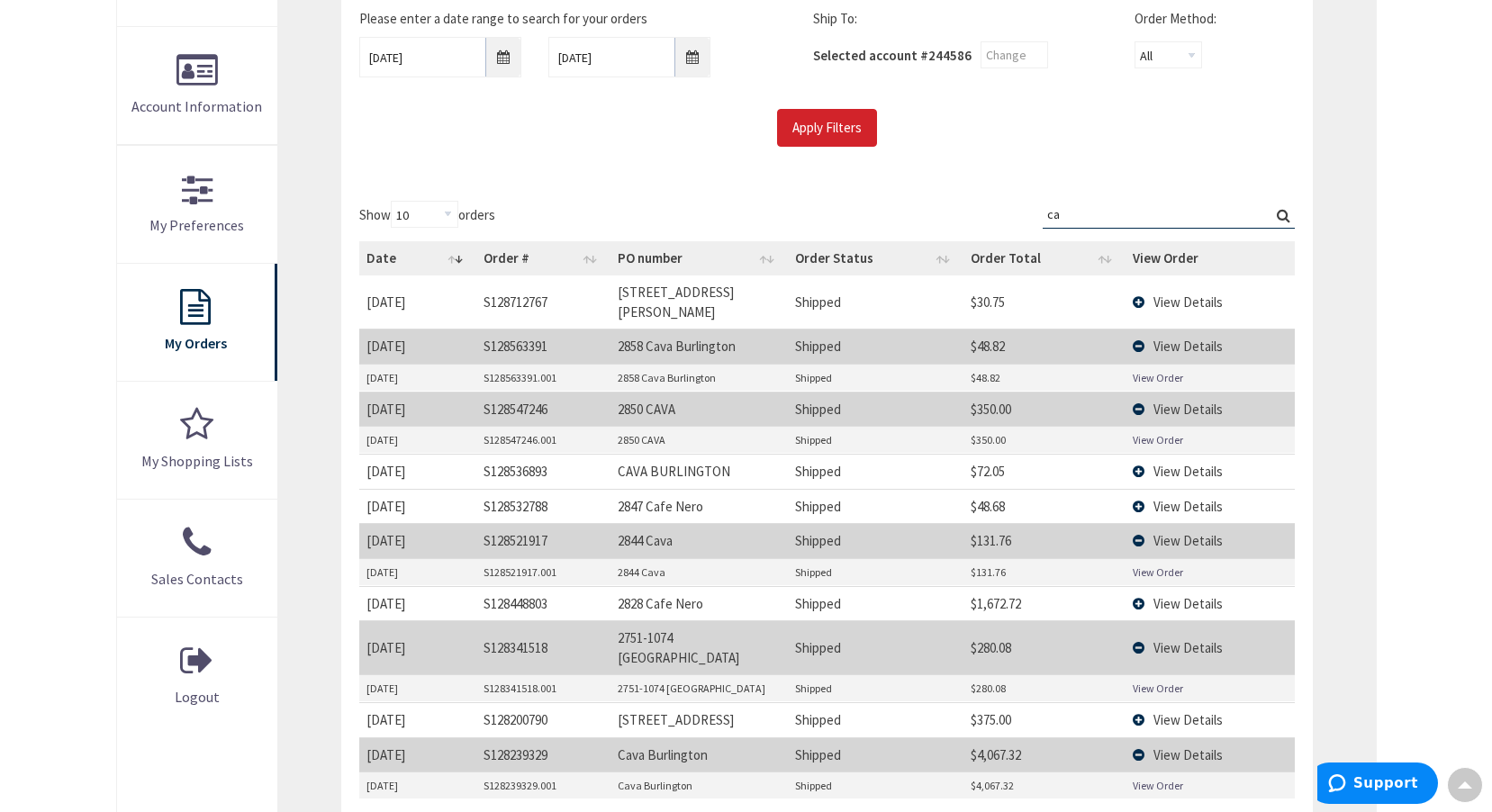
type input "c"
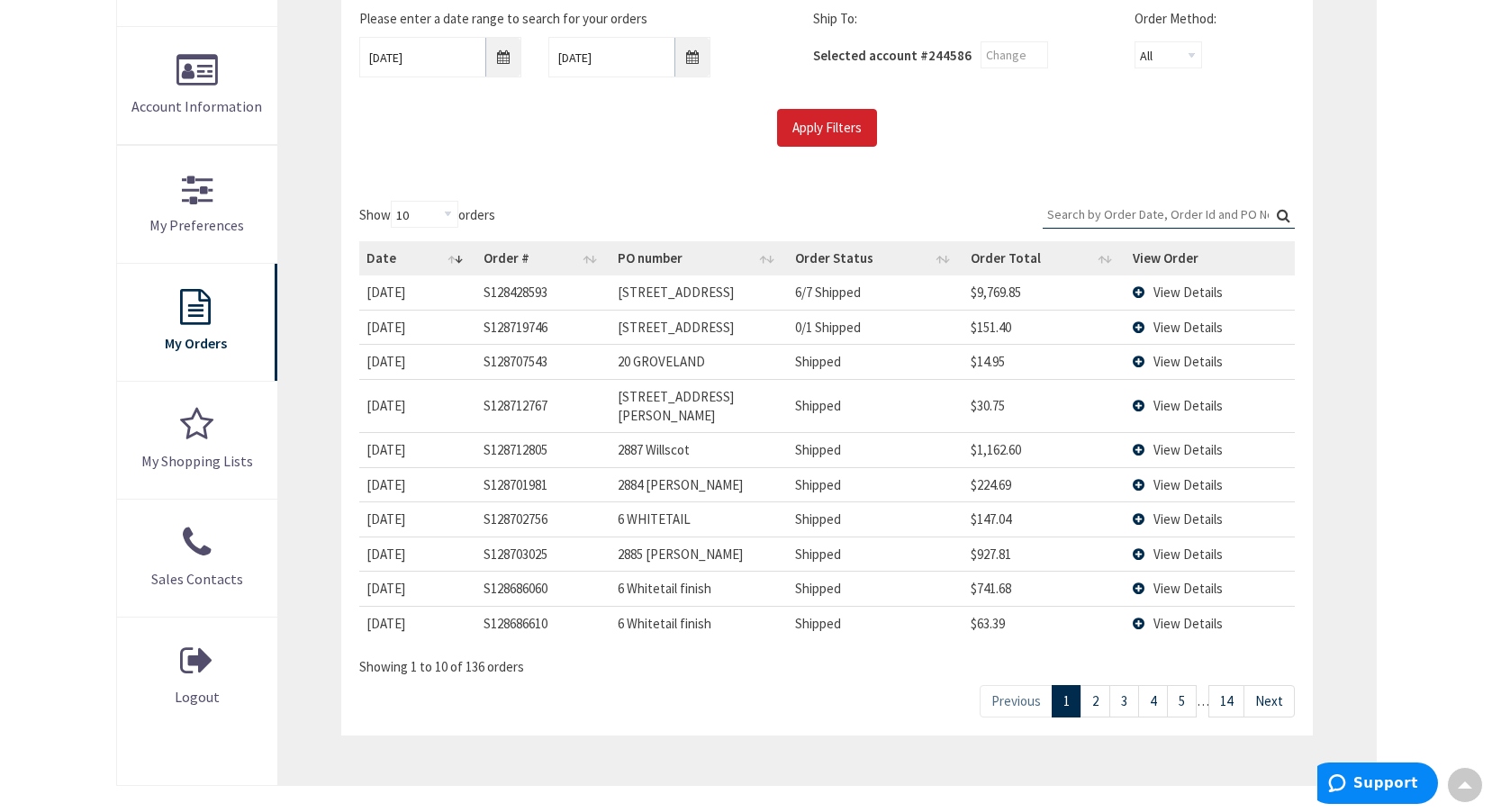
click at [1106, 212] on input "Search:" at bounding box center [1168, 214] width 252 height 27
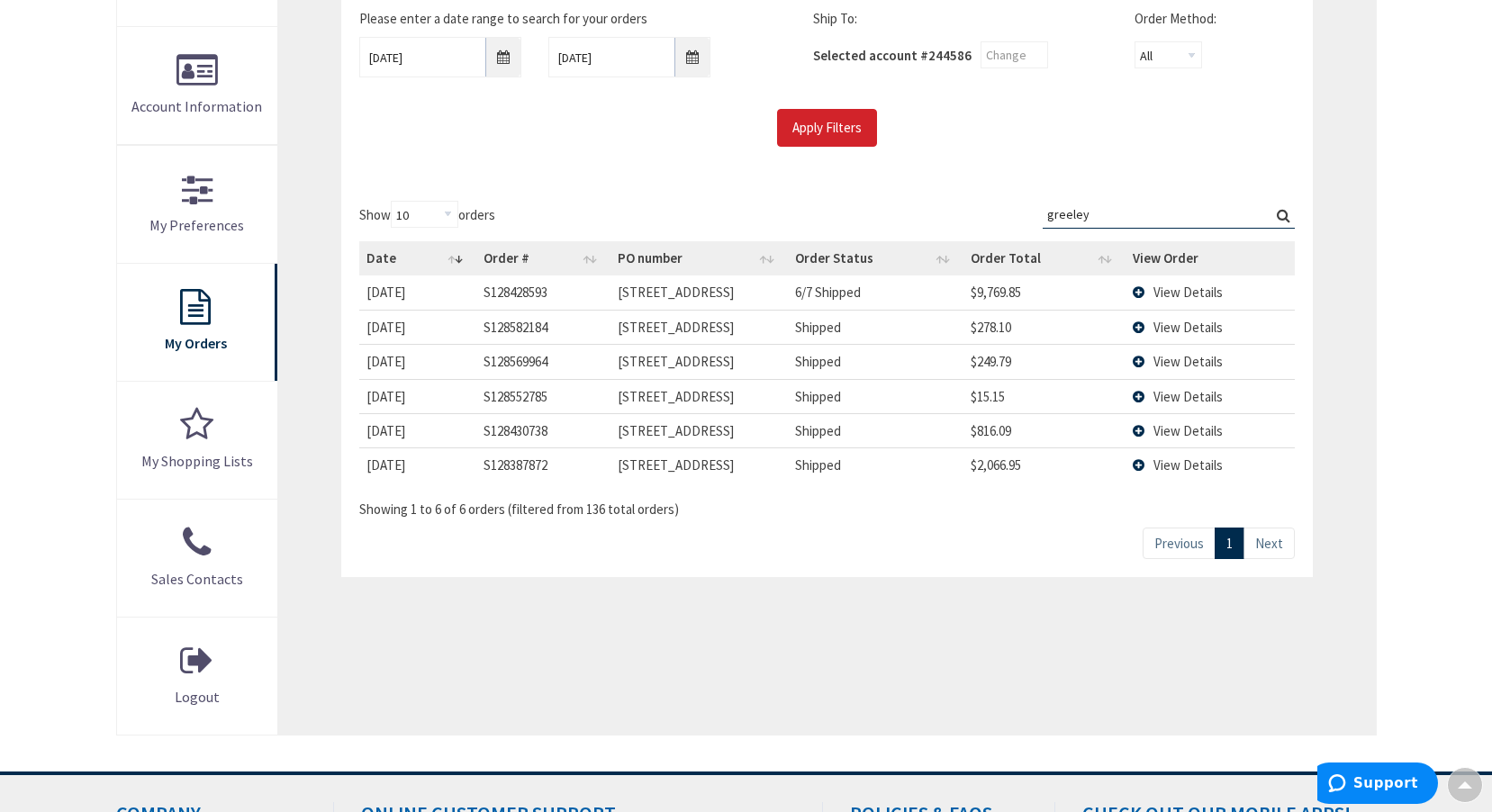
click at [1139, 468] on td "View Details" at bounding box center [1210, 465] width 169 height 34
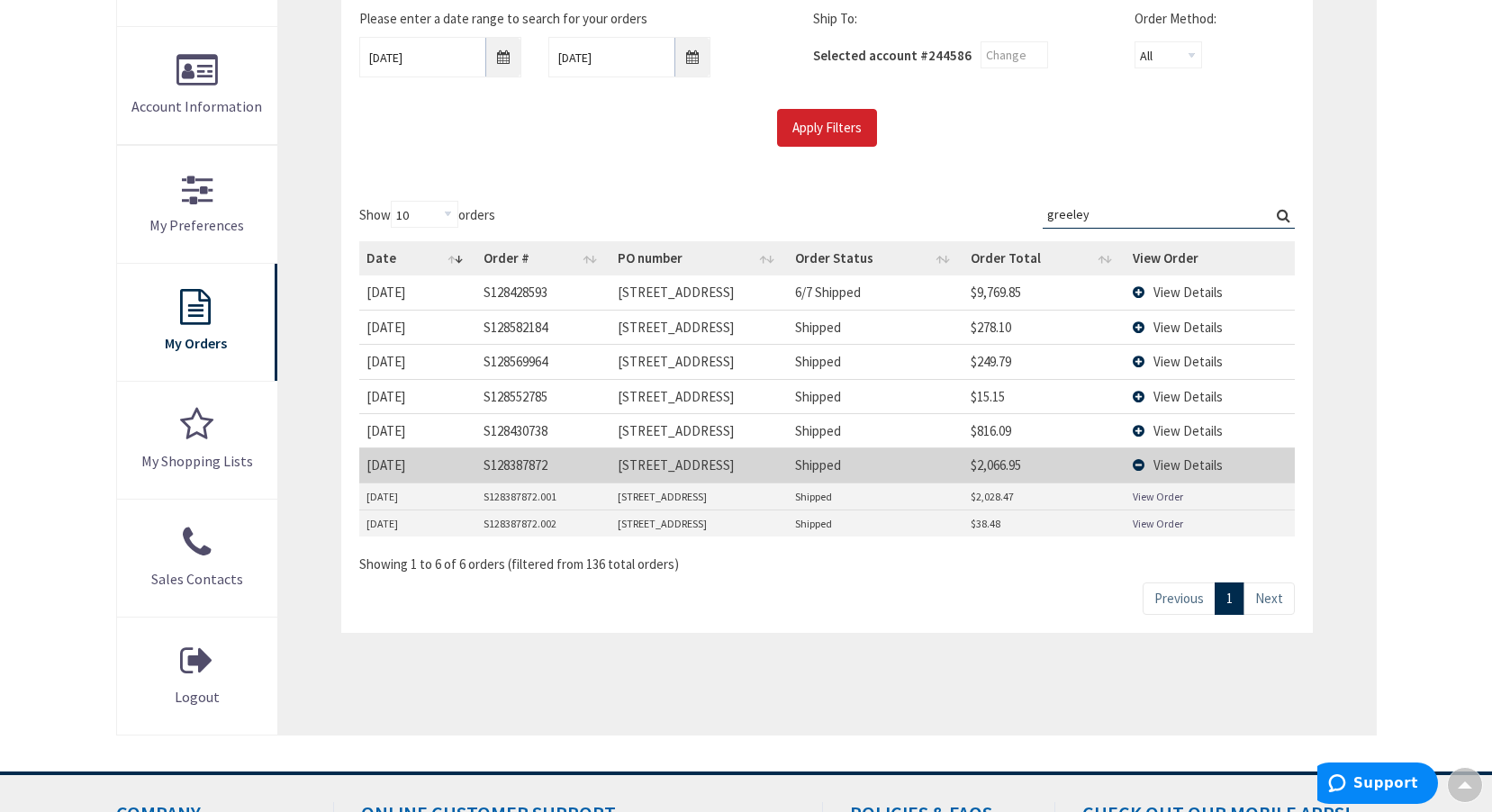
click at [1142, 464] on td "View Details" at bounding box center [1210, 465] width 169 height 34
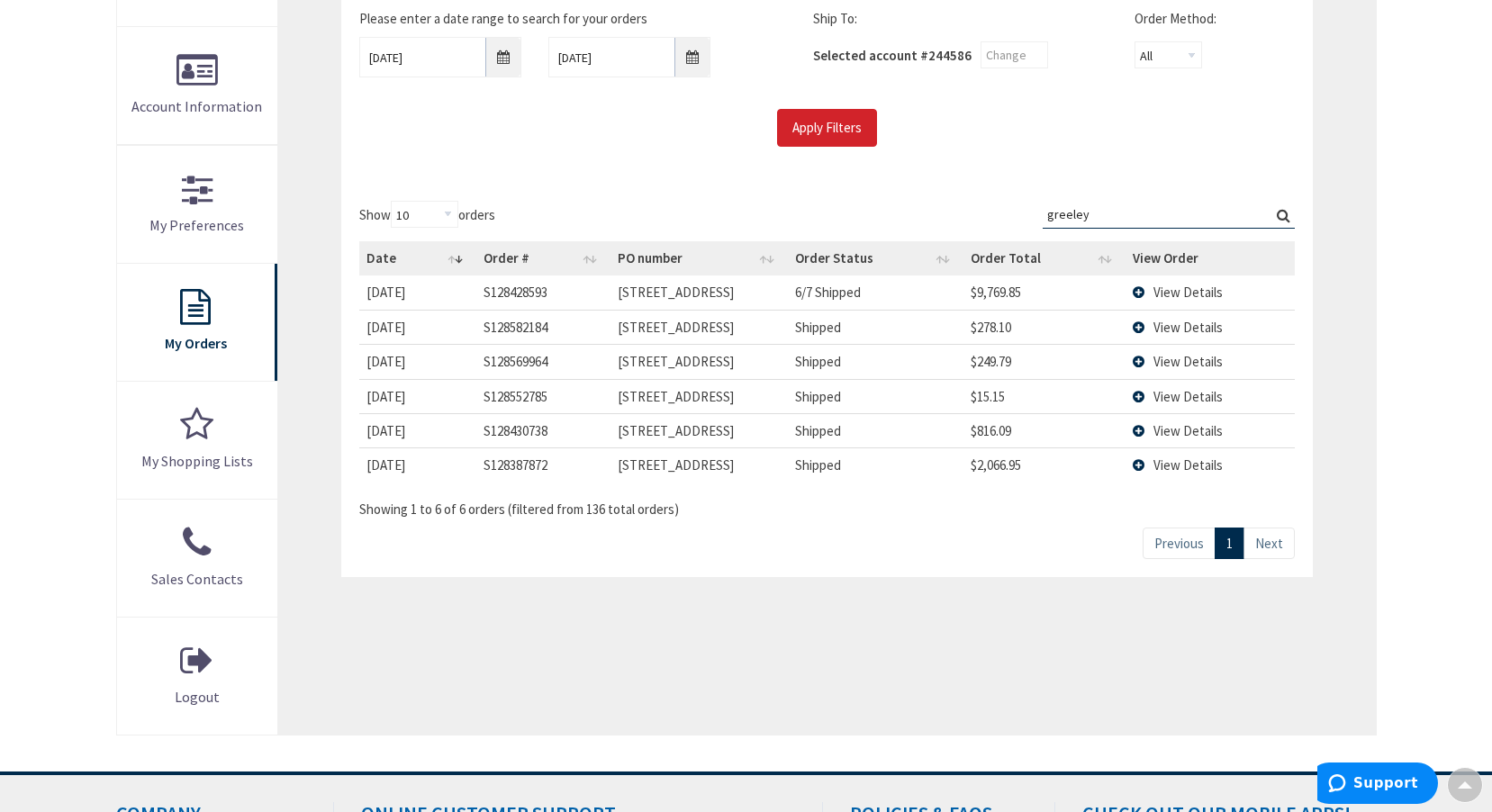
click at [1142, 432] on td "View Details" at bounding box center [1210, 431] width 169 height 34
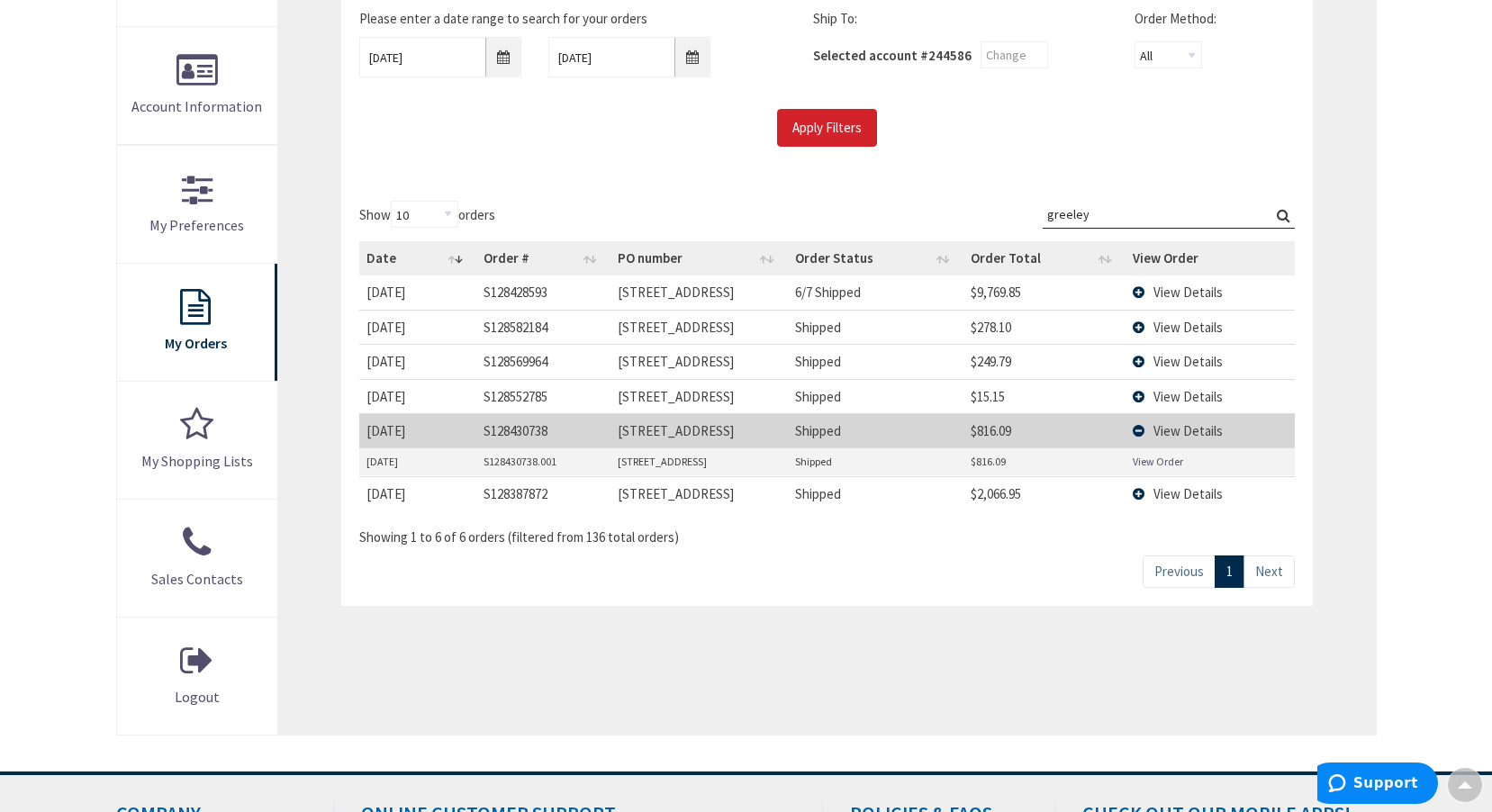
click at [1142, 431] on td "View Details" at bounding box center [1210, 431] width 169 height 34
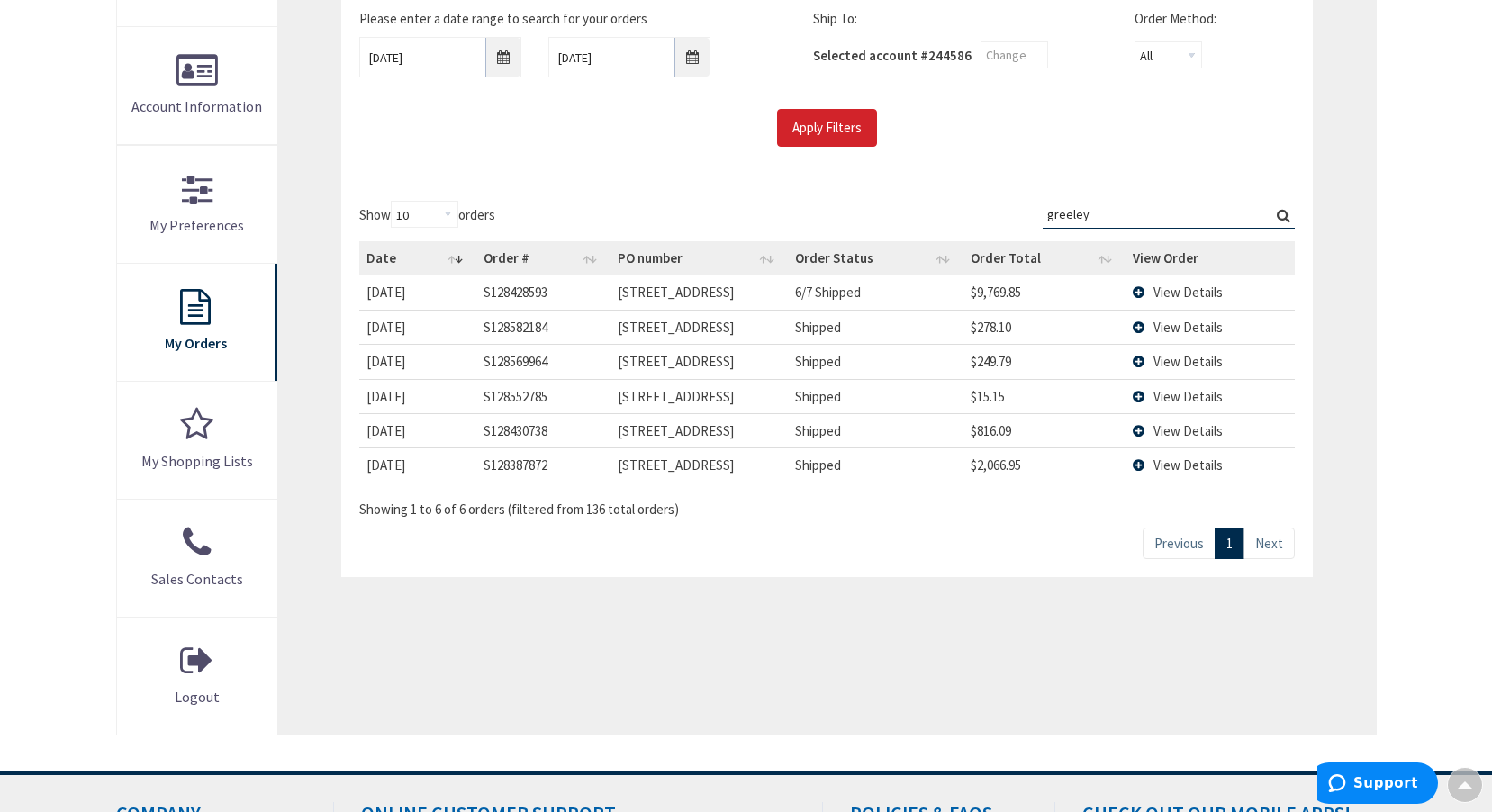
click at [1144, 389] on td "View Details" at bounding box center [1210, 396] width 169 height 34
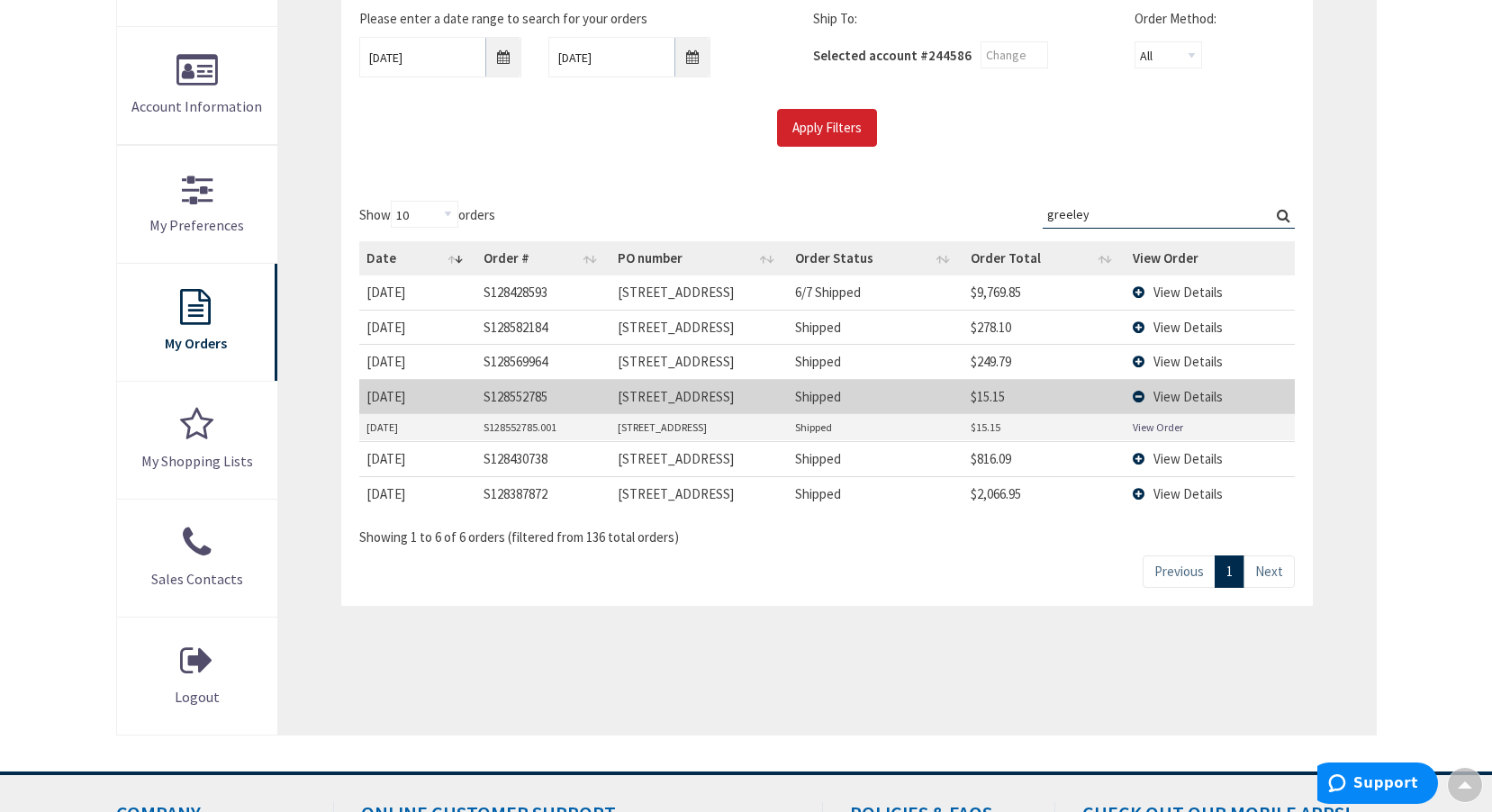
click at [1141, 396] on td "View Details" at bounding box center [1210, 396] width 169 height 34
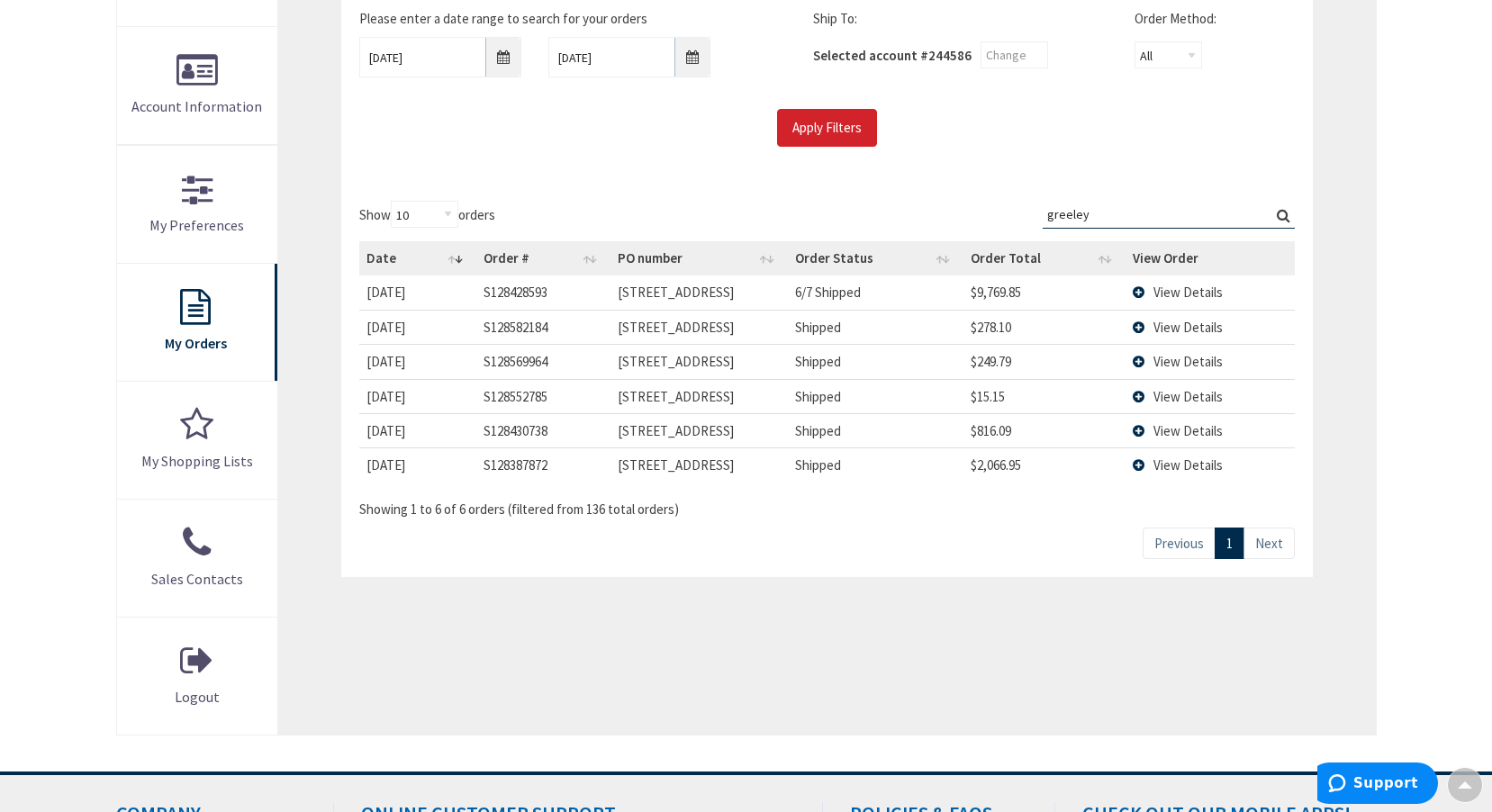
click at [1142, 360] on td "View Details" at bounding box center [1210, 361] width 169 height 34
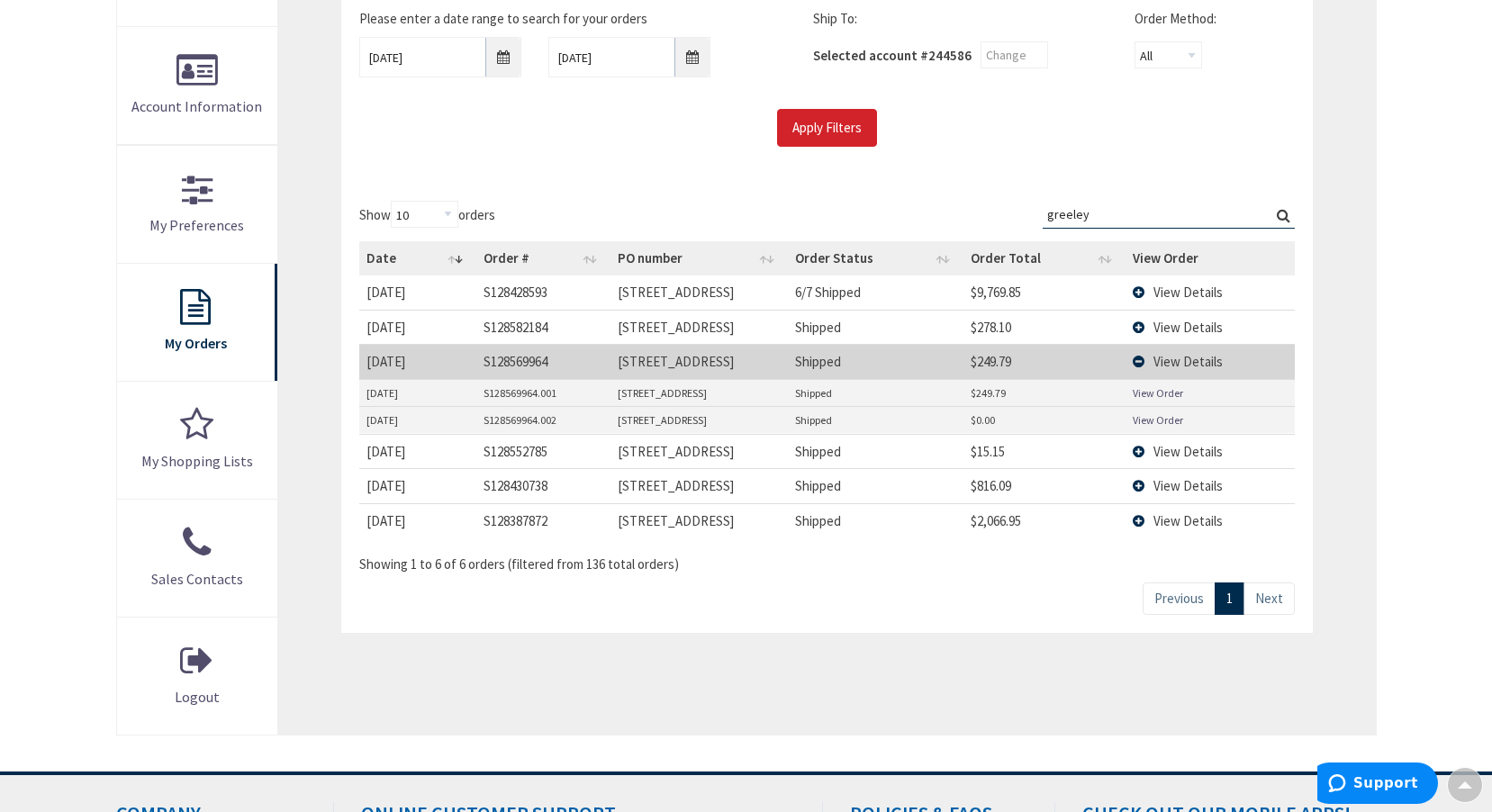
click at [1134, 361] on td "View Details" at bounding box center [1210, 361] width 169 height 34
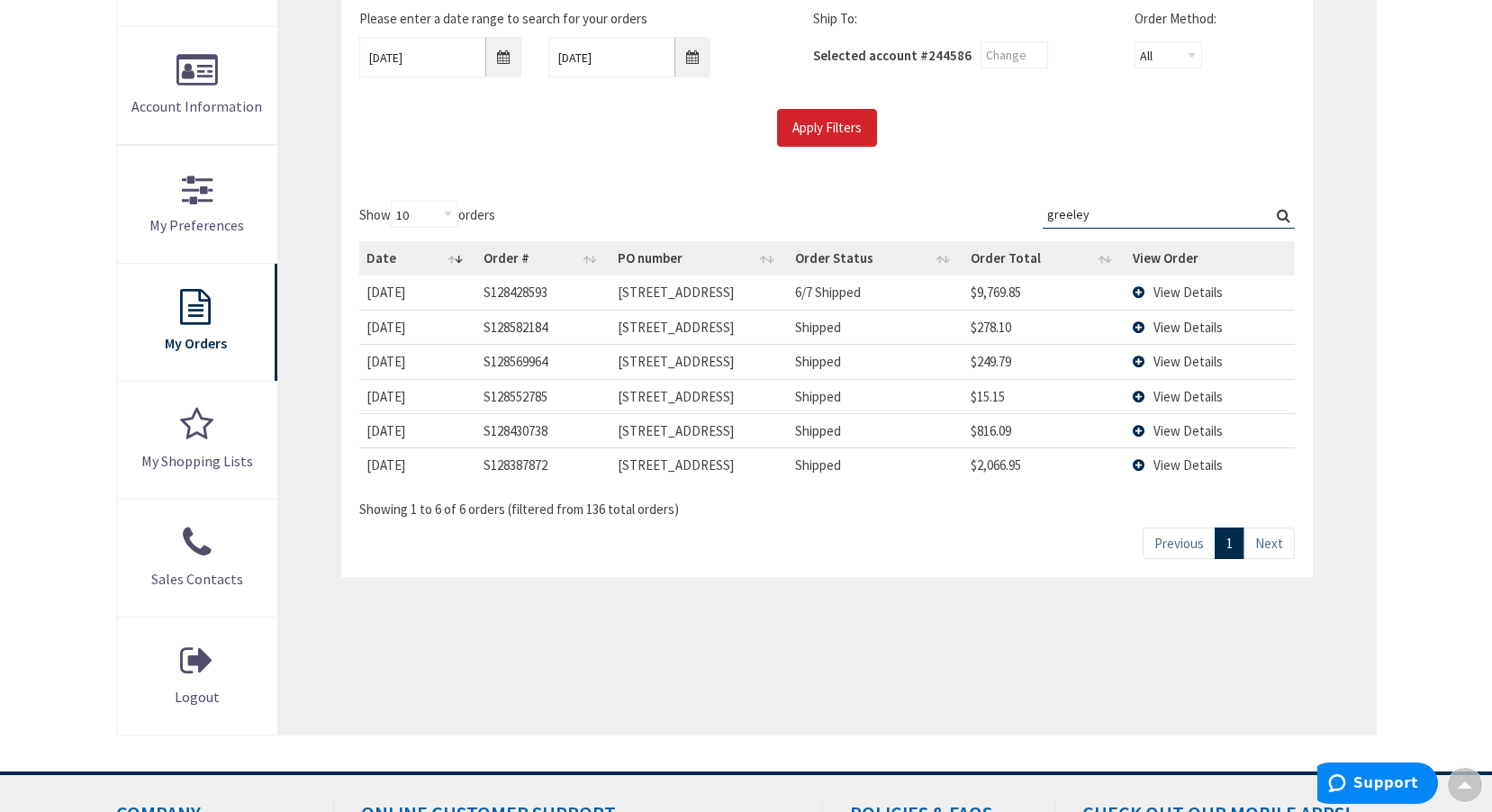
click at [1142, 323] on td "View Details" at bounding box center [1210, 327] width 169 height 34
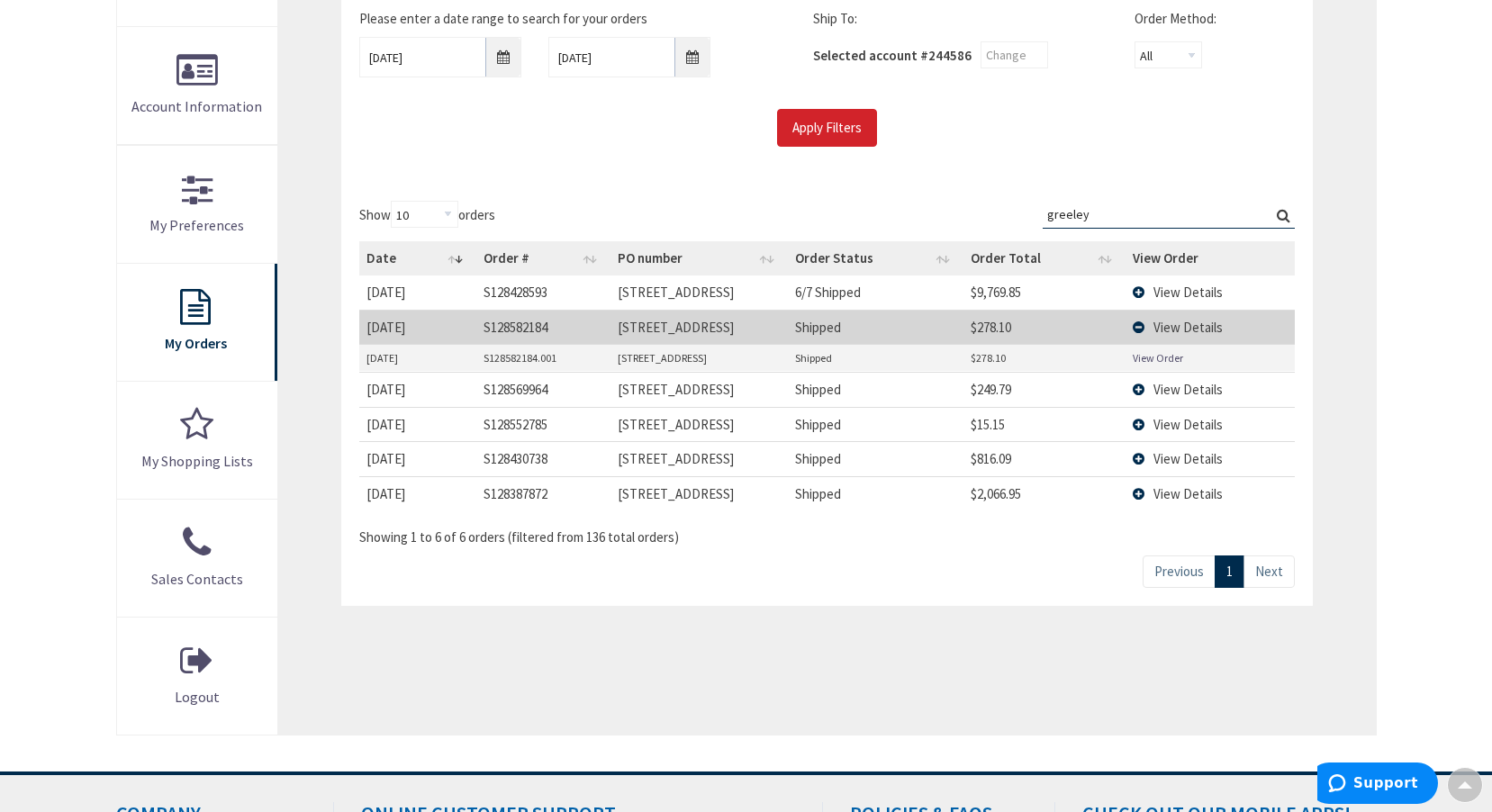
click at [1137, 291] on td "View Details" at bounding box center [1210, 291] width 169 height 33
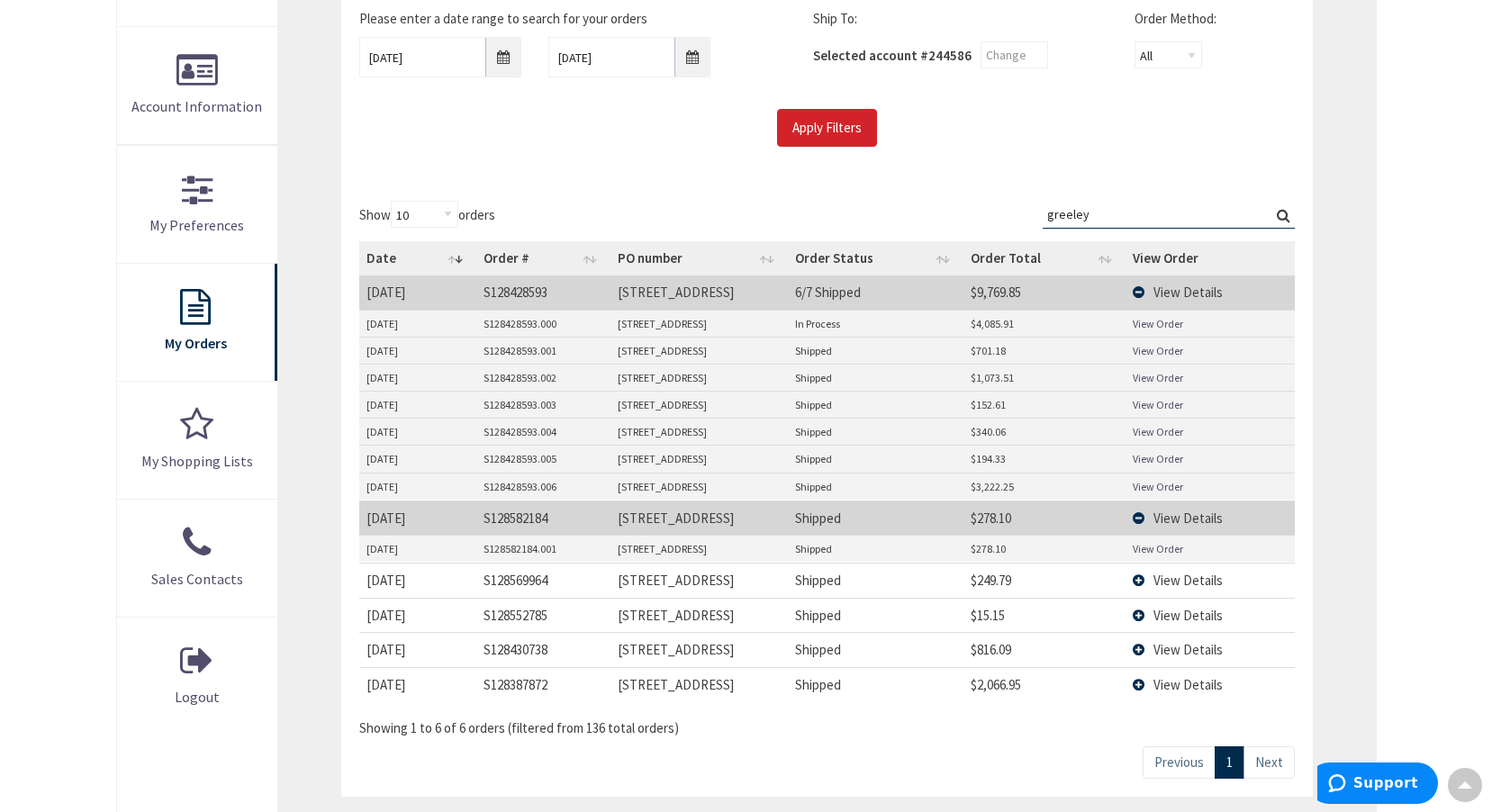
click at [1139, 519] on td "View Details" at bounding box center [1210, 518] width 169 height 34
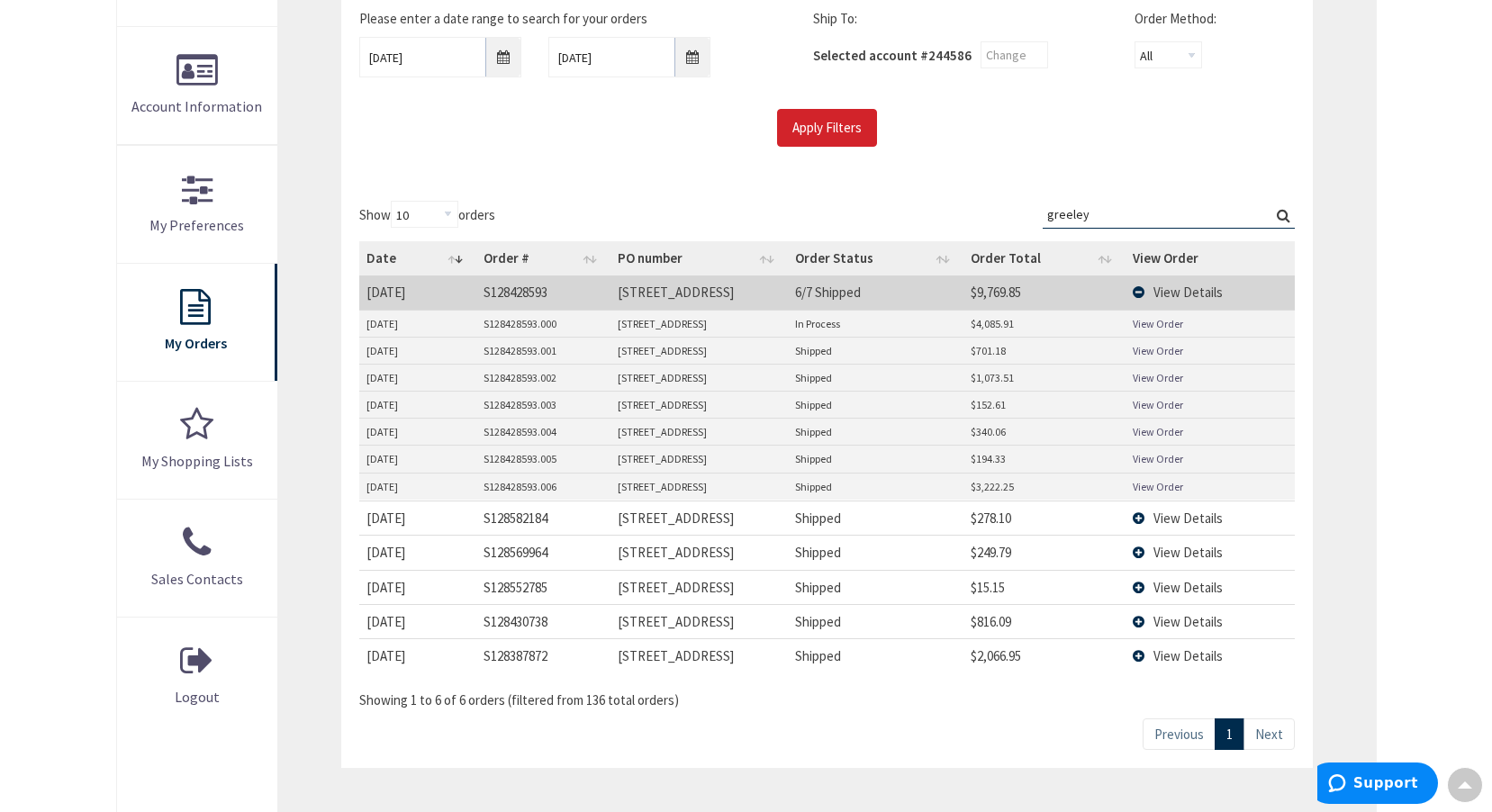
click at [1143, 288] on td "View Details" at bounding box center [1210, 291] width 169 height 33
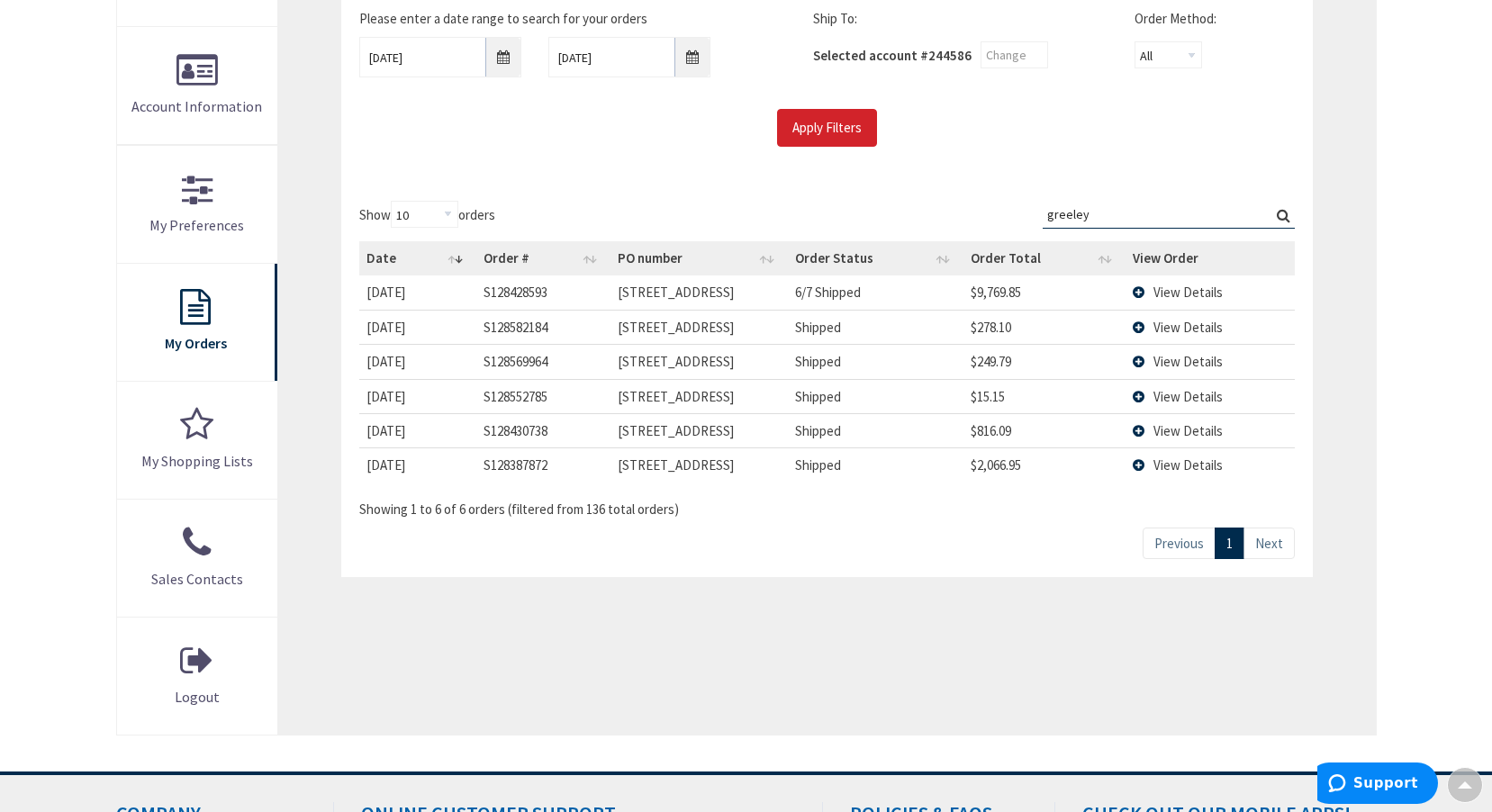
click at [1099, 217] on input "greeley" at bounding box center [1168, 214] width 252 height 27
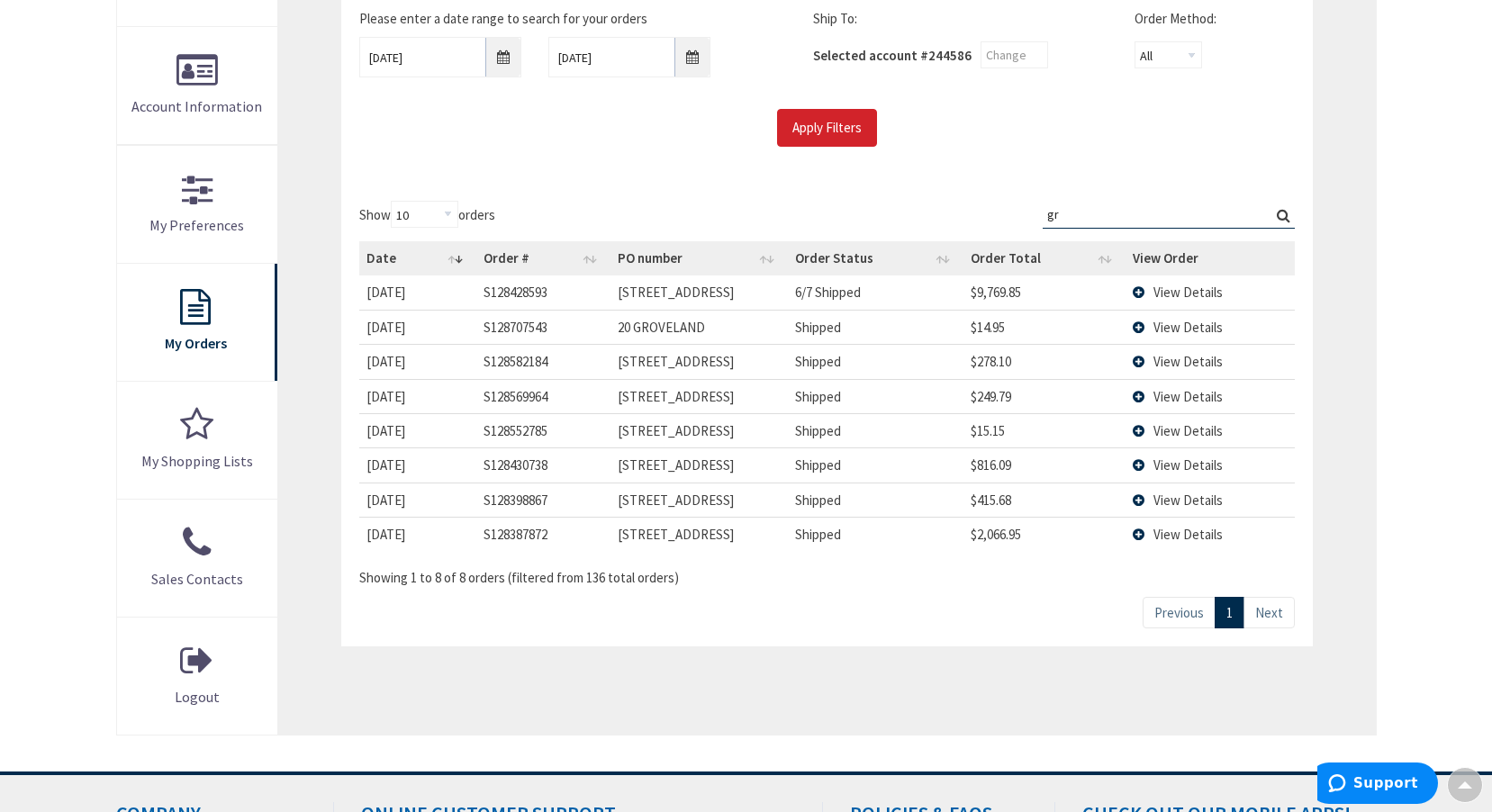
type input "g"
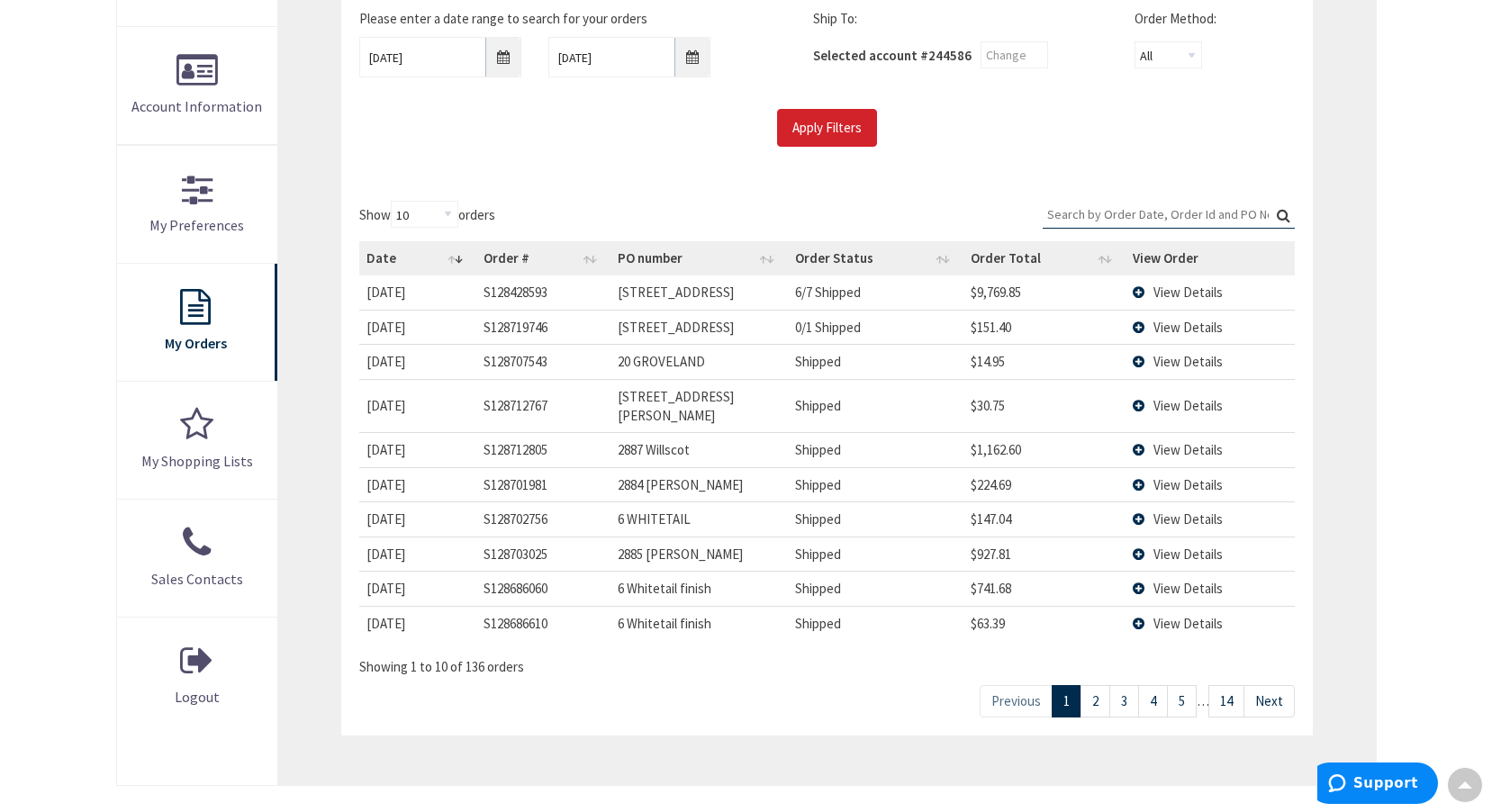
click at [1101, 212] on input "Search:" at bounding box center [1168, 214] width 252 height 27
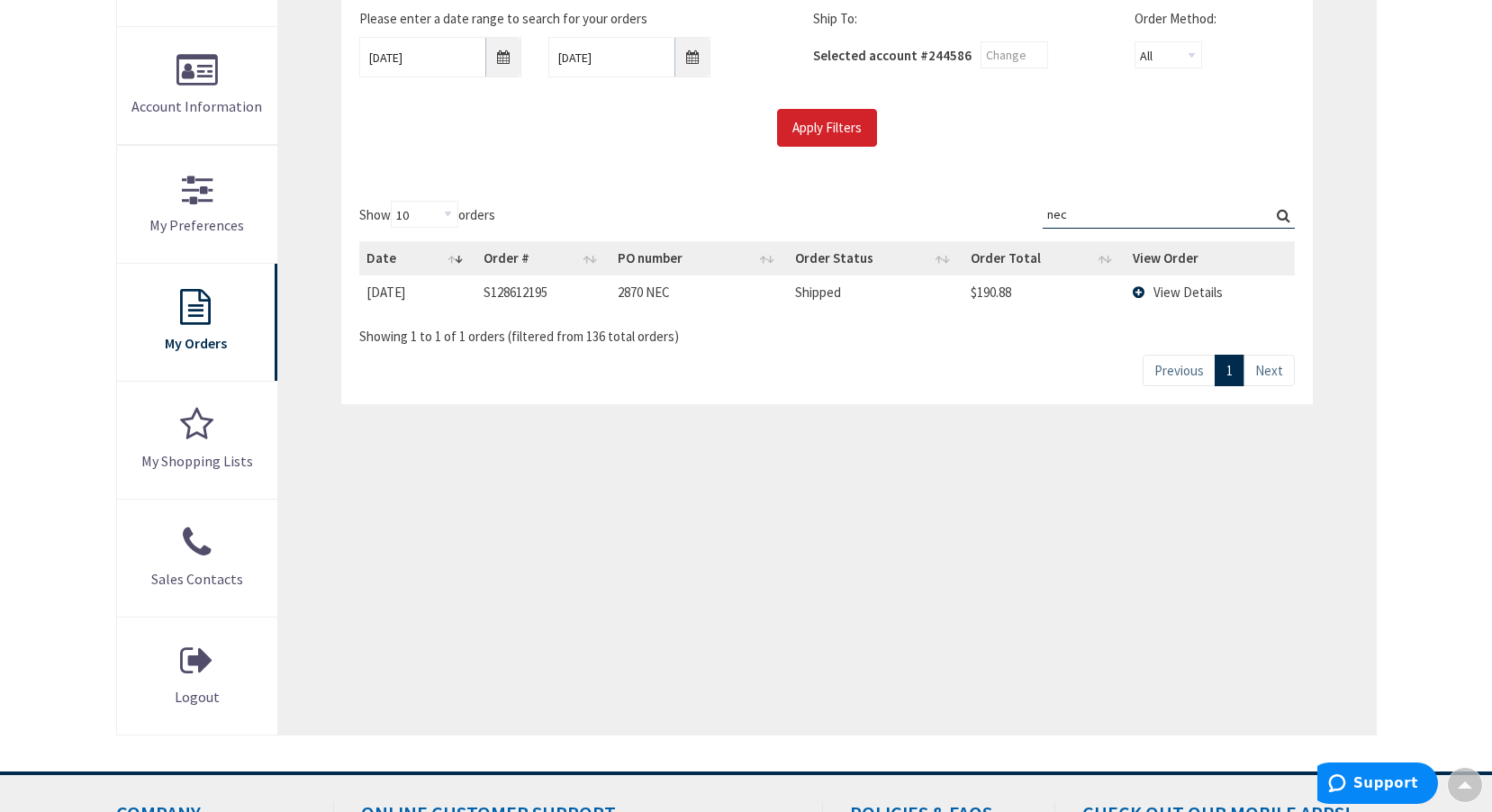
click at [1142, 291] on td "View Details" at bounding box center [1210, 291] width 169 height 33
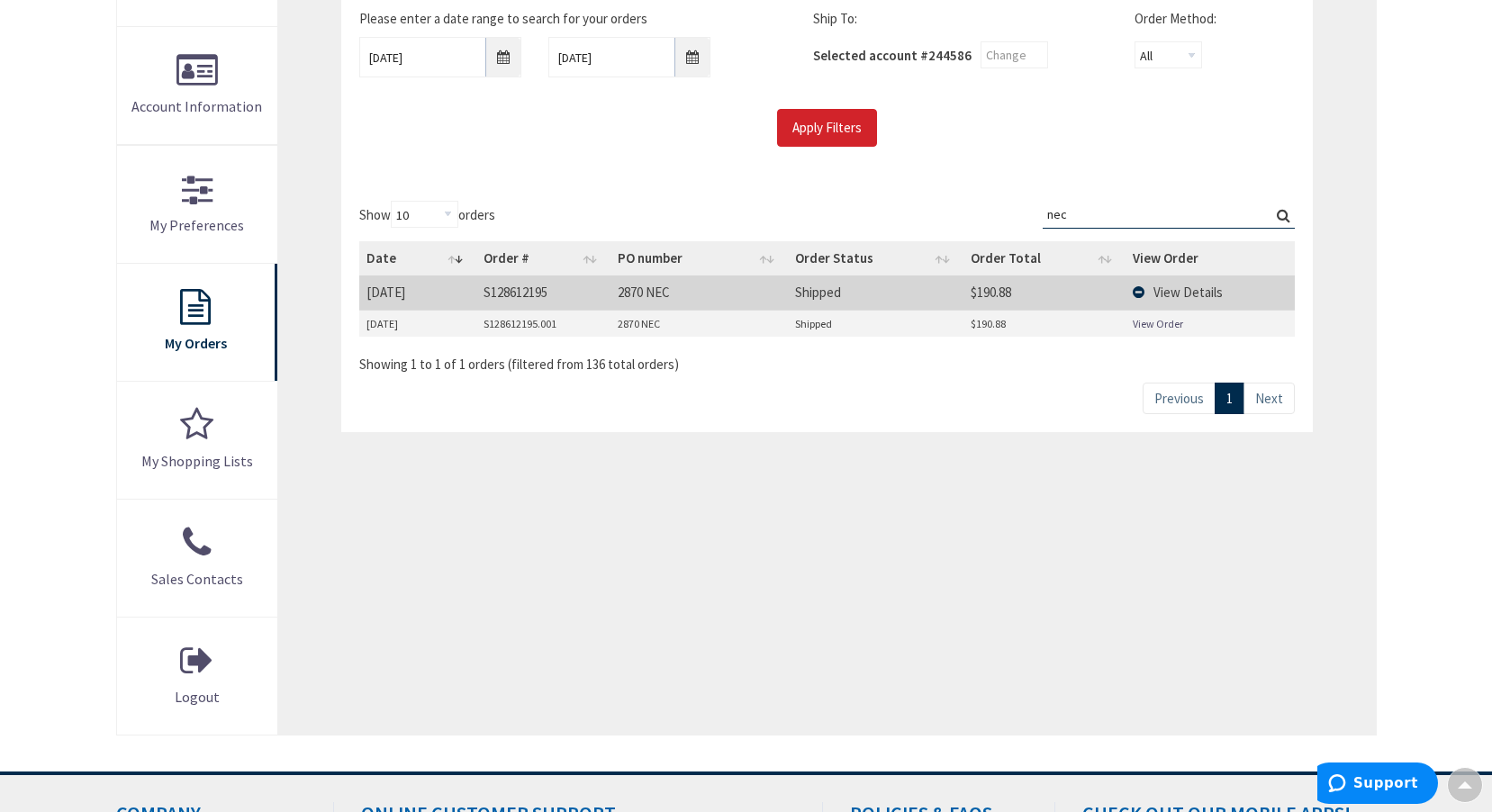
click at [1129, 213] on input "nec" at bounding box center [1168, 214] width 252 height 27
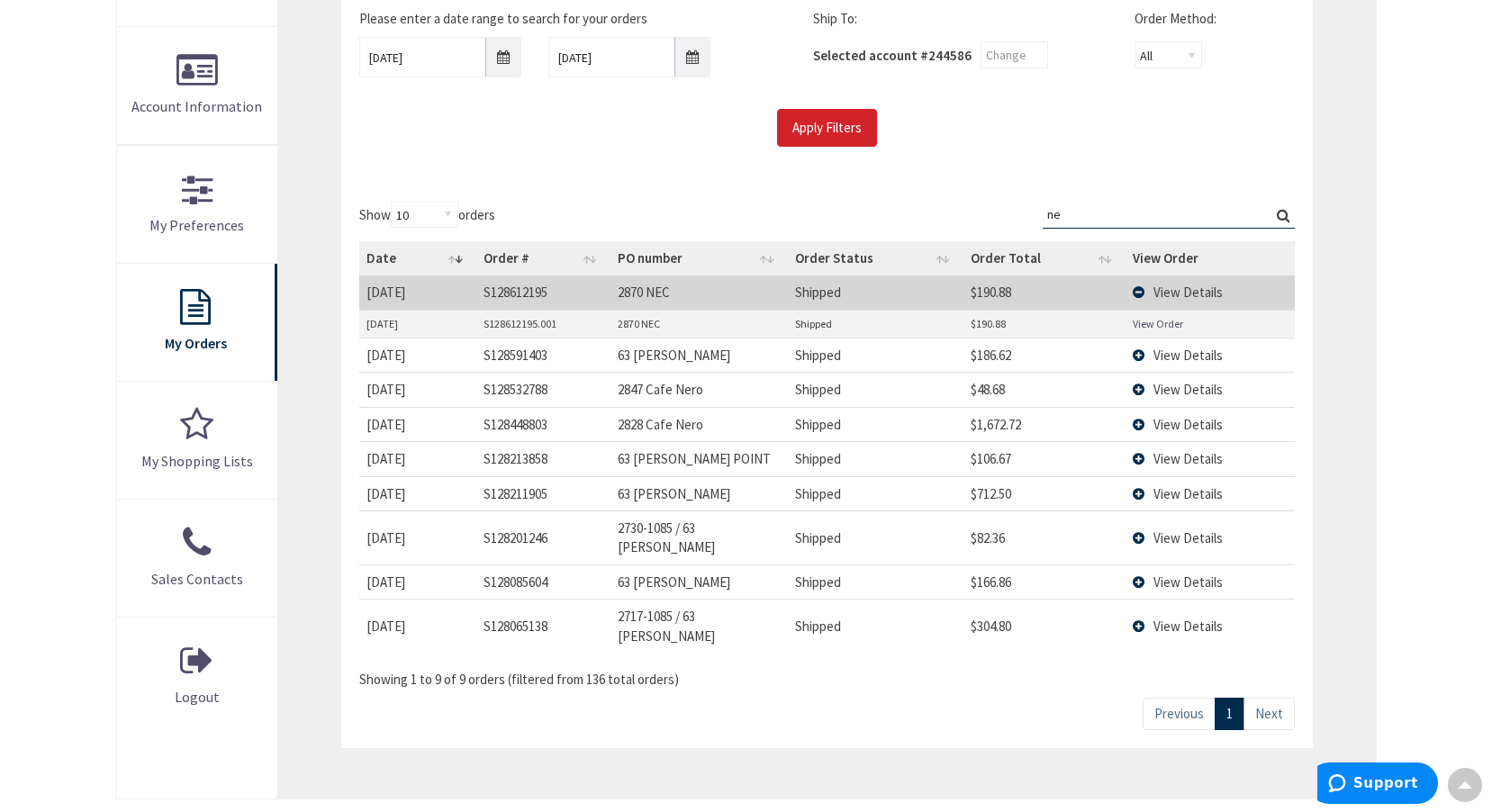
type input "n"
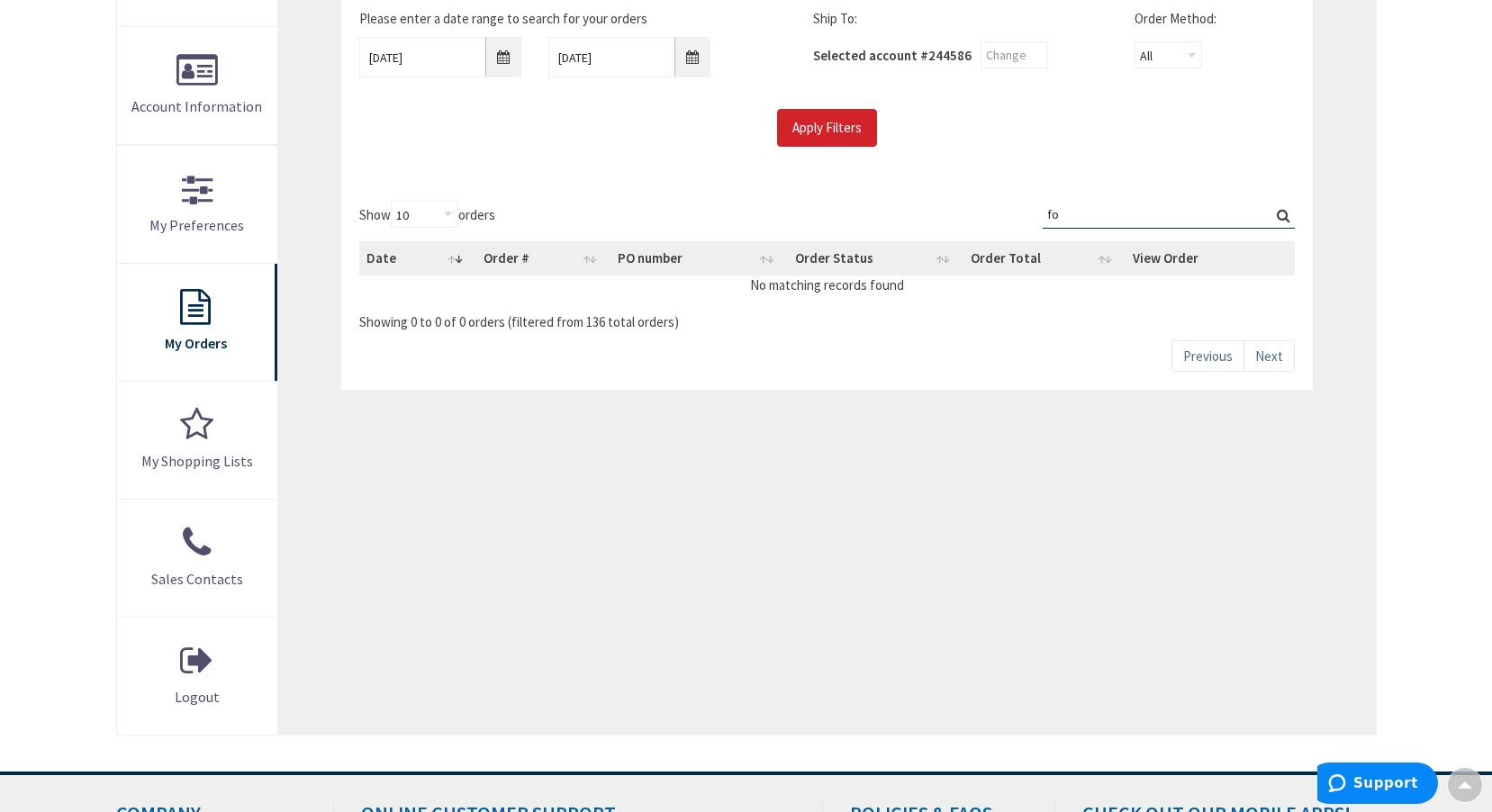
type input "f"
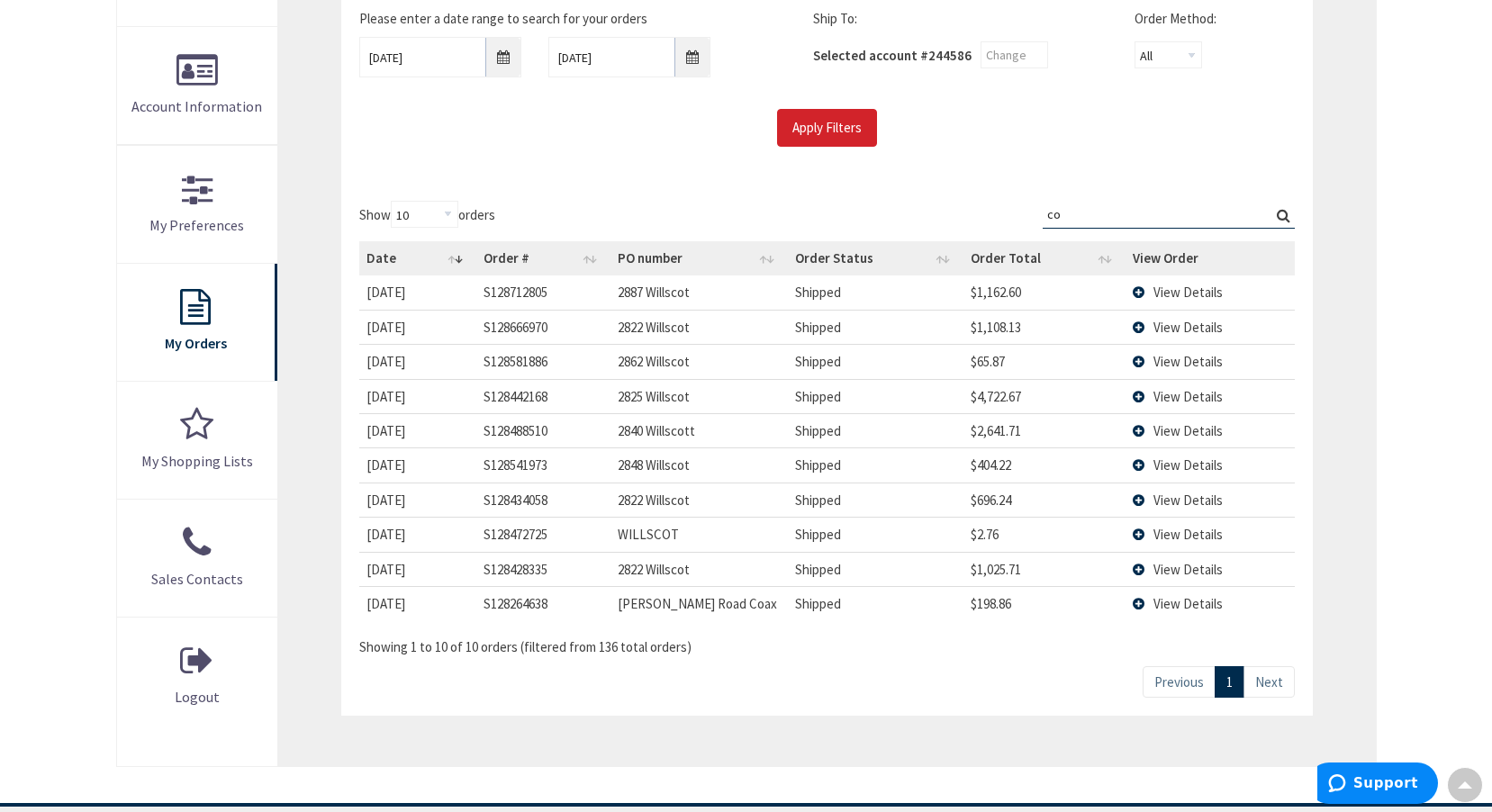
type input "c"
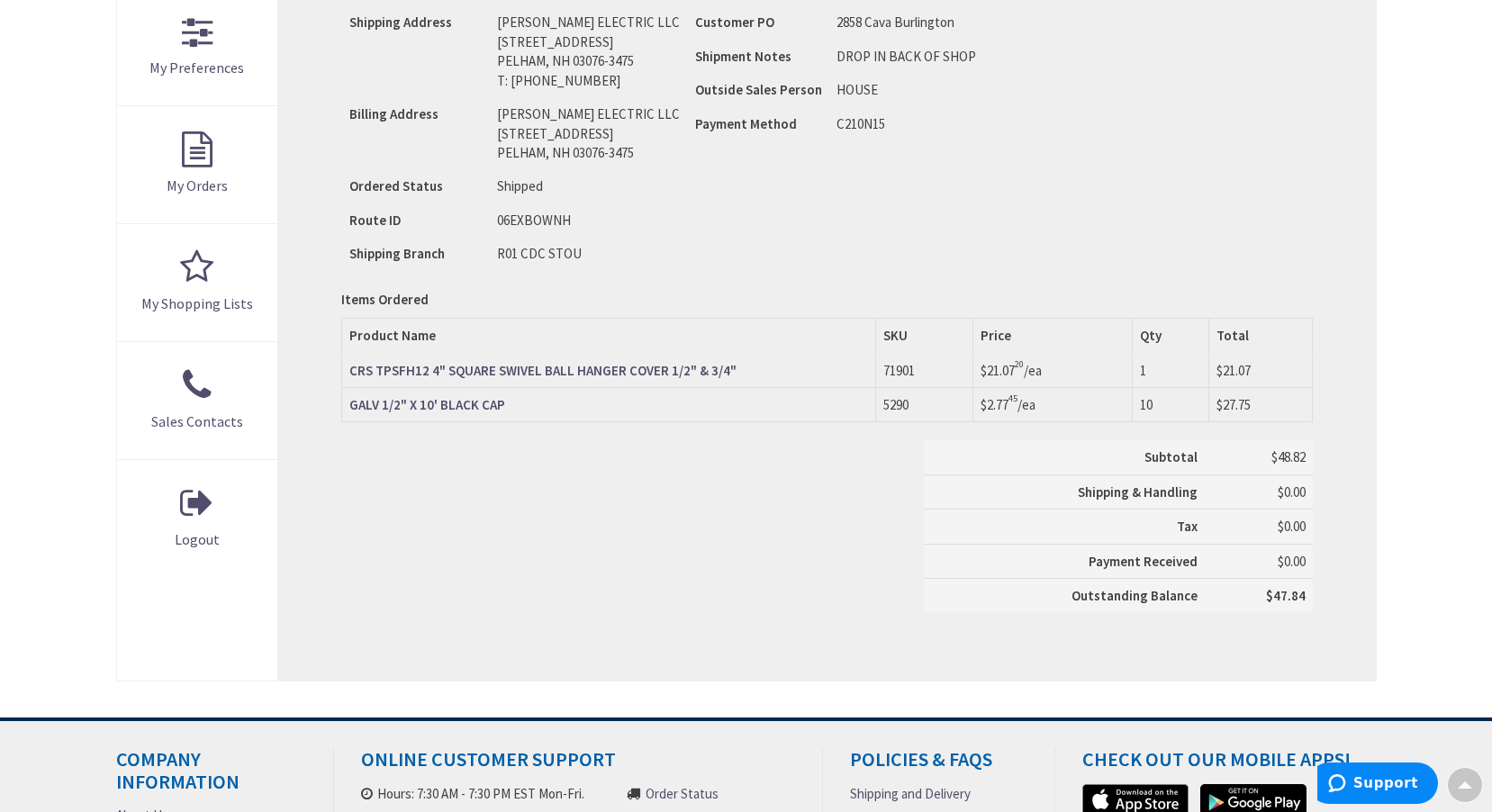
scroll to position [540, 0]
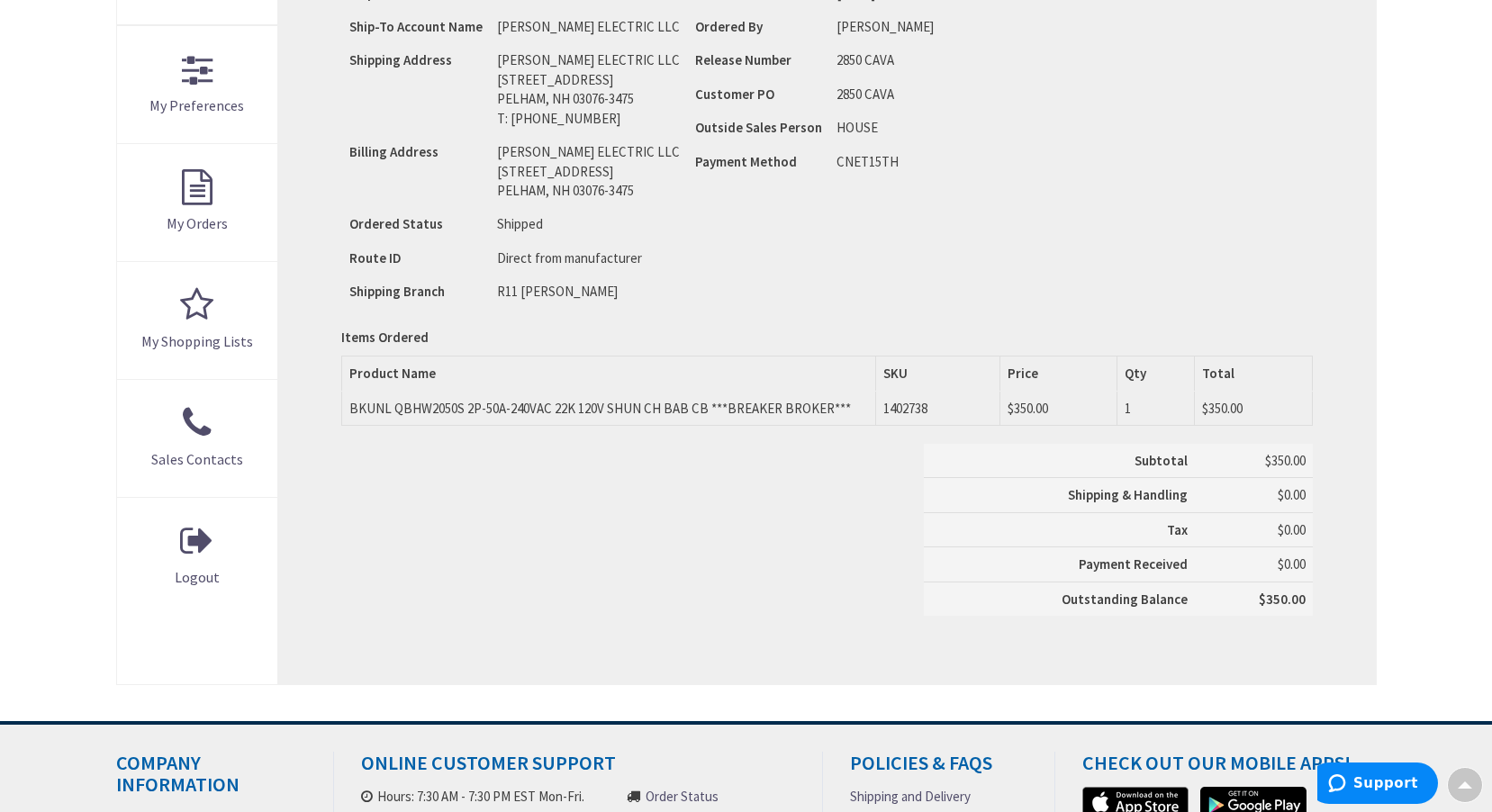
scroll to position [540, 0]
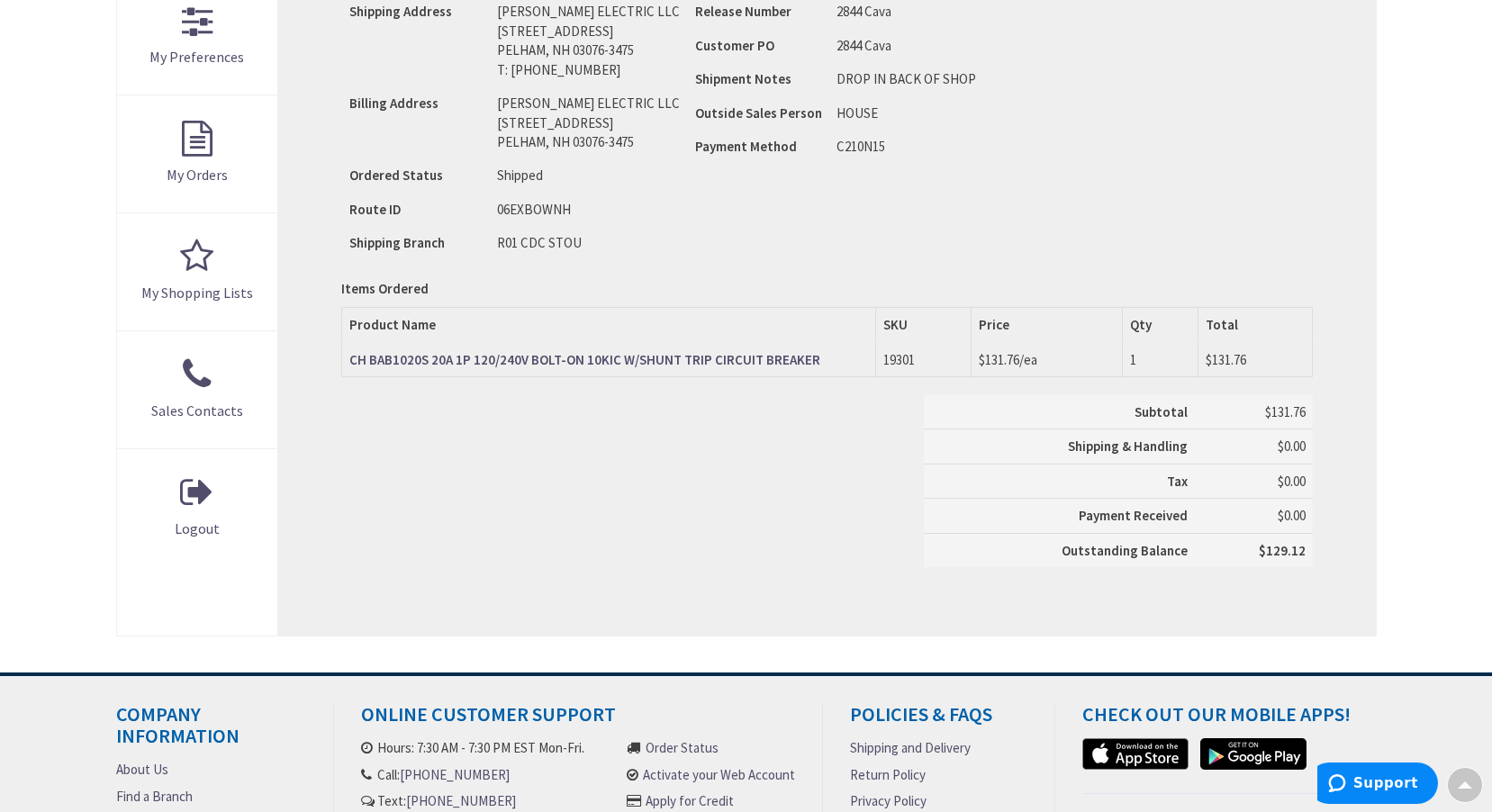
scroll to position [540, 0]
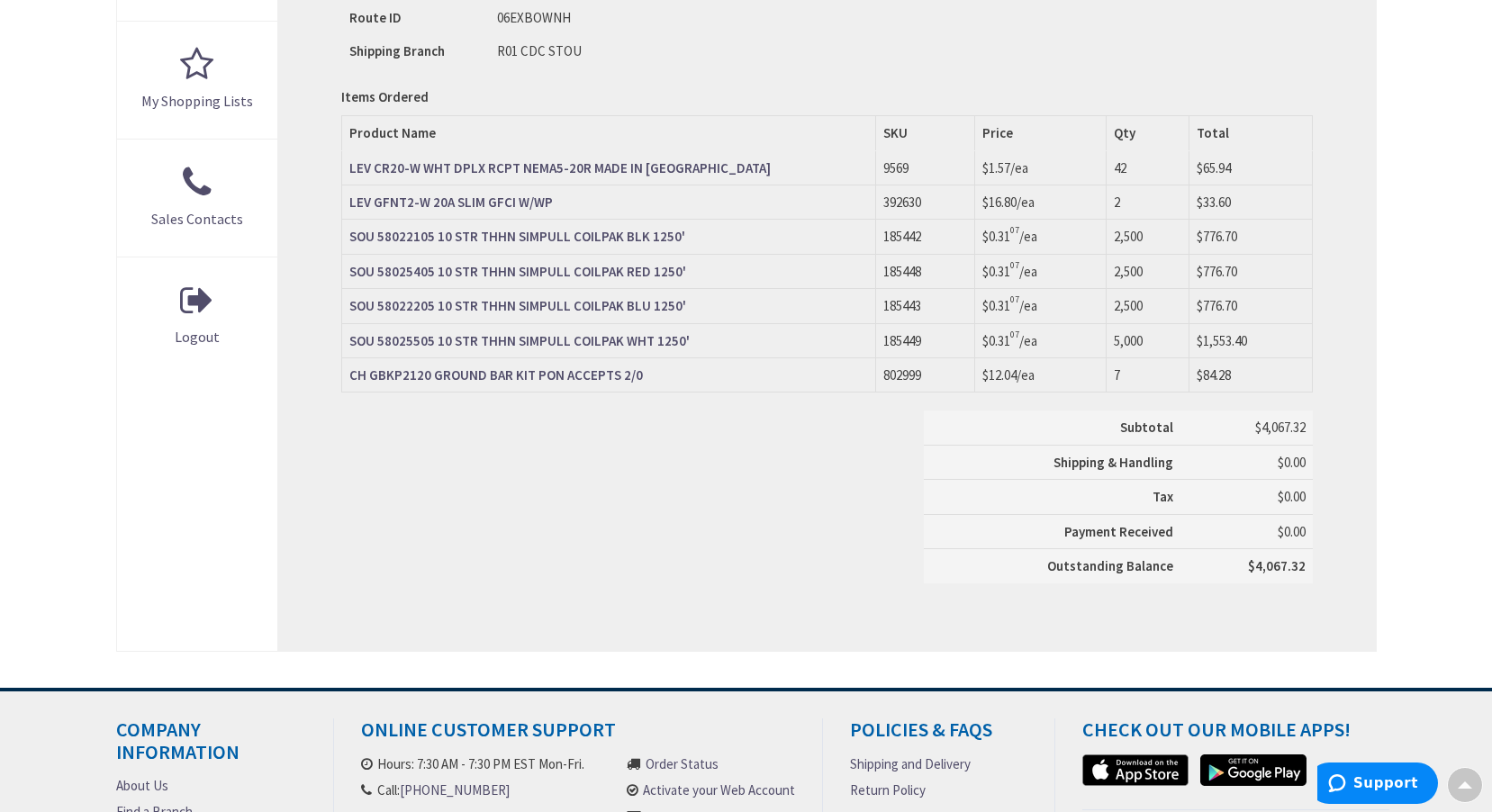
scroll to position [90, 0]
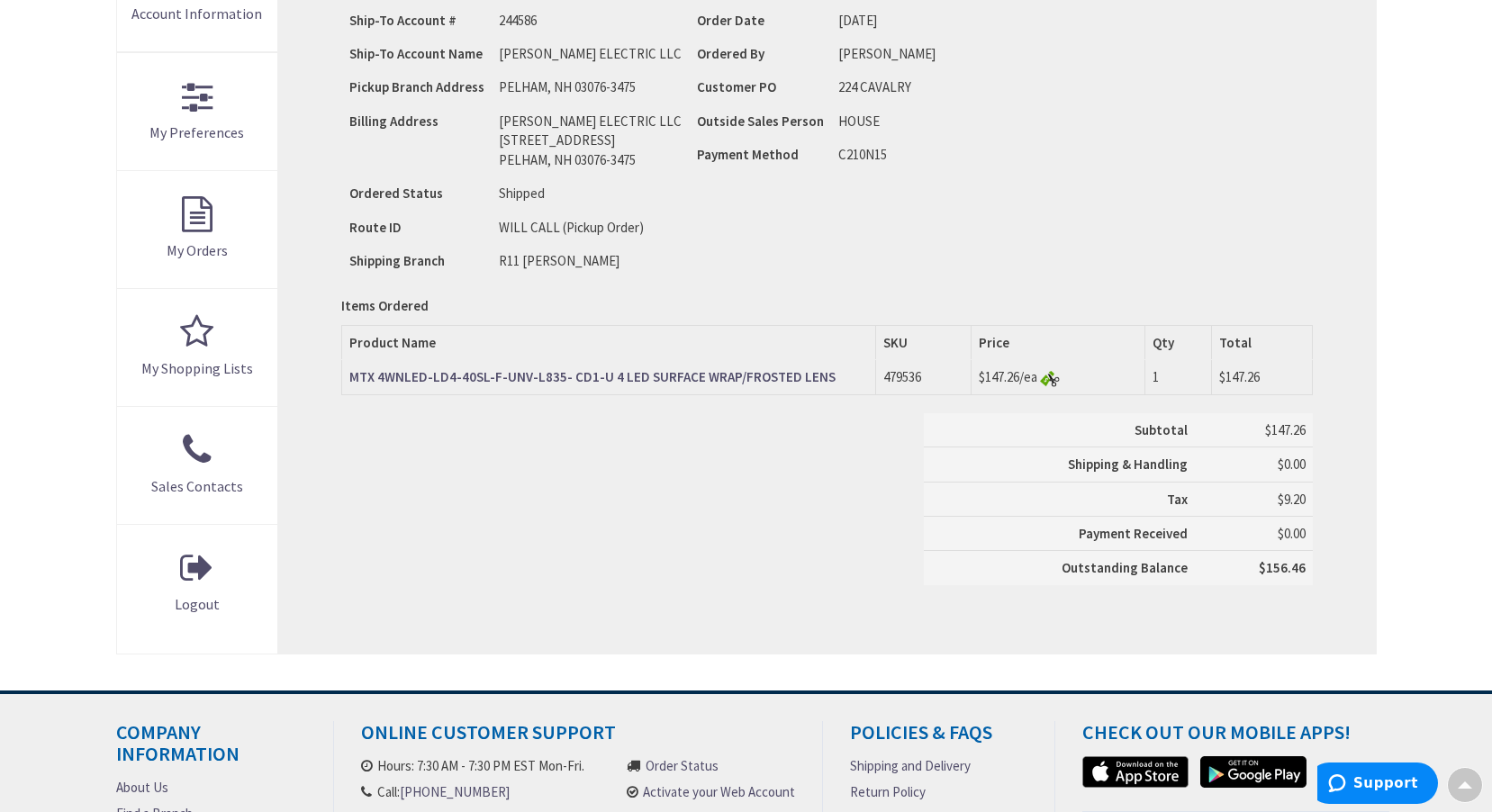
scroll to position [362, 0]
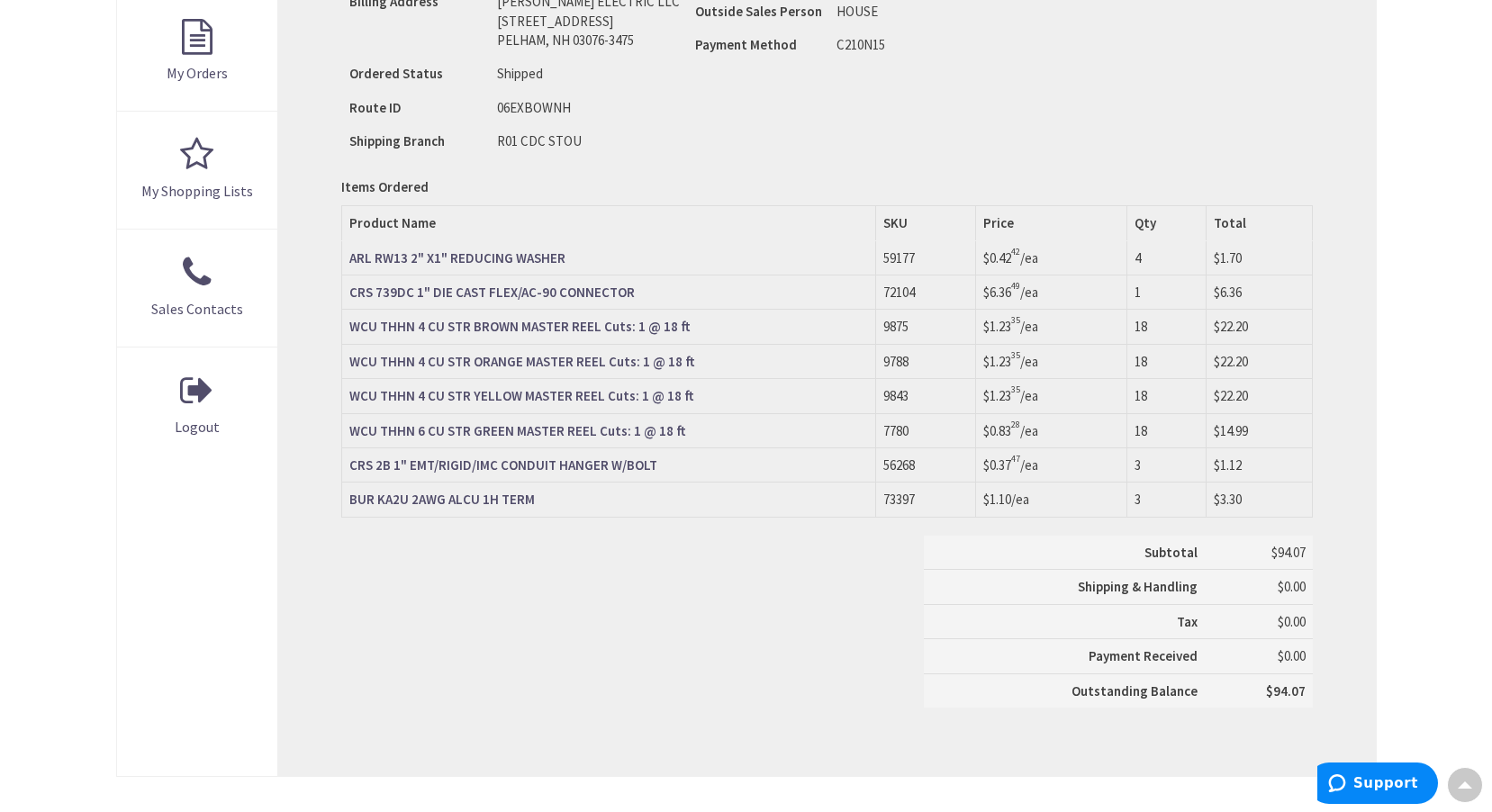
scroll to position [720, 0]
